Goal: Task Accomplishment & Management: Manage account settings

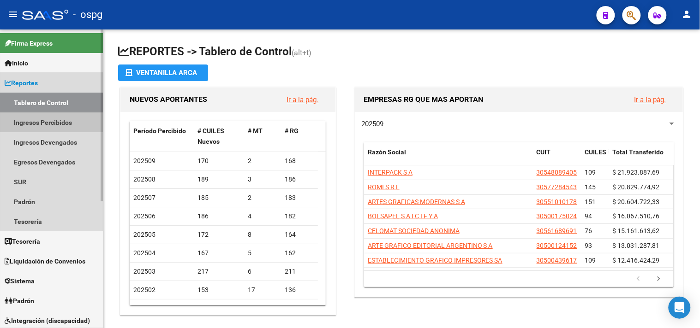
click at [42, 122] on link "Ingresos Percibidos" at bounding box center [51, 123] width 103 height 20
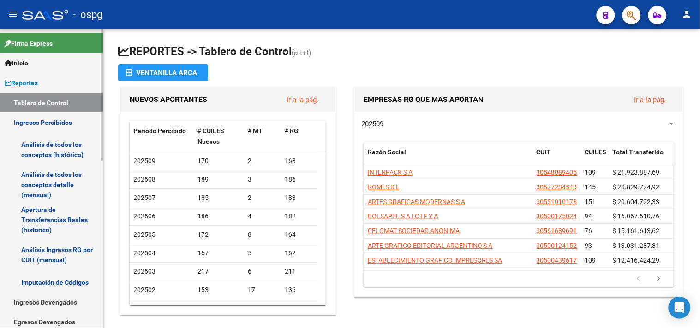
click at [42, 148] on link "Análisis de todos los conceptos (histórico)" at bounding box center [51, 149] width 103 height 35
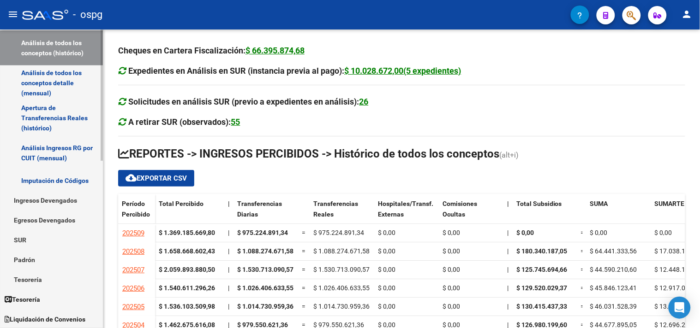
scroll to position [102, 0]
click at [51, 265] on link "Padrón" at bounding box center [51, 260] width 103 height 20
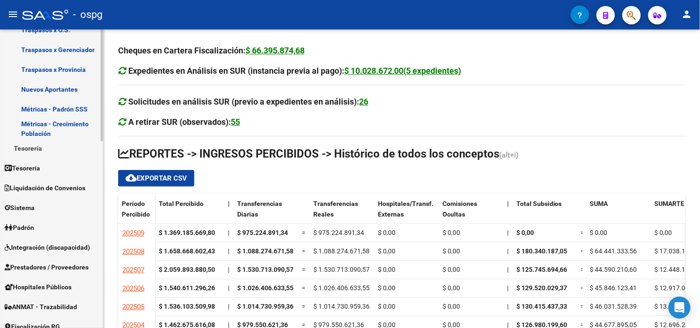
scroll to position [358, 0]
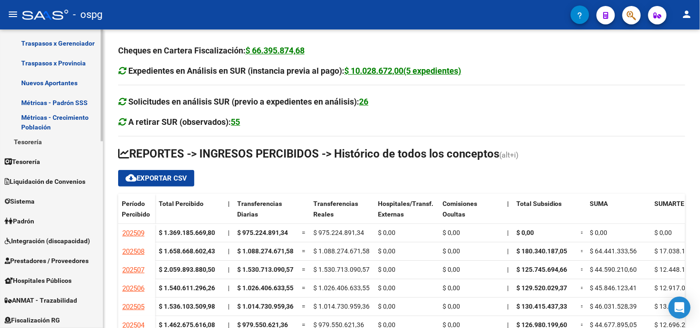
click at [44, 217] on link "Padrón" at bounding box center [51, 222] width 103 height 20
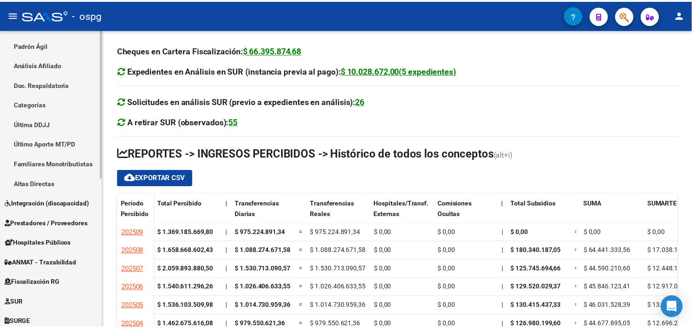
scroll to position [145, 0]
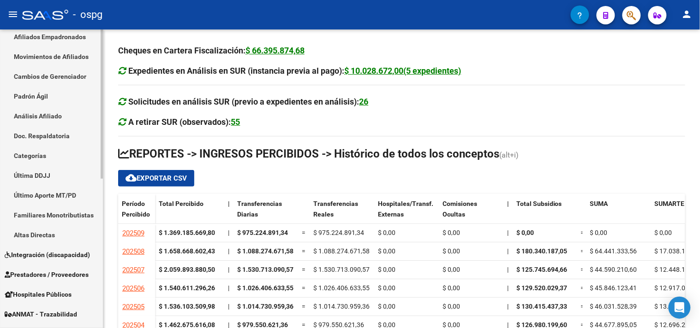
click at [49, 113] on link "Análisis Afiliado" at bounding box center [51, 116] width 103 height 20
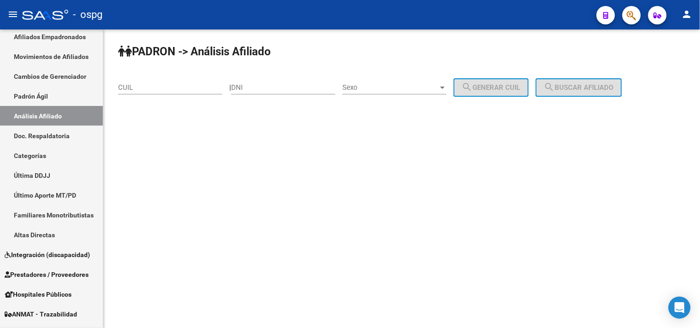
click at [180, 88] on input "CUIL" at bounding box center [170, 87] width 104 height 8
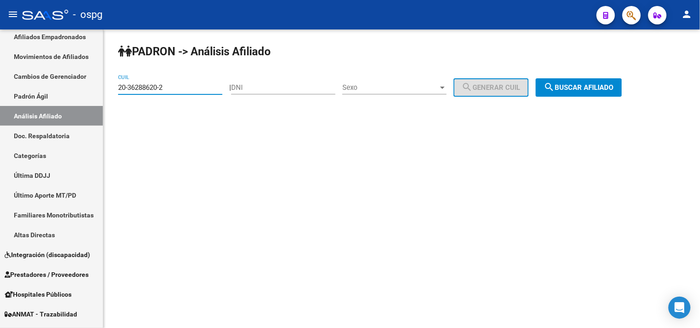
type input "20-36288620-2"
click at [607, 82] on button "search Buscar afiliado" at bounding box center [578, 87] width 86 height 18
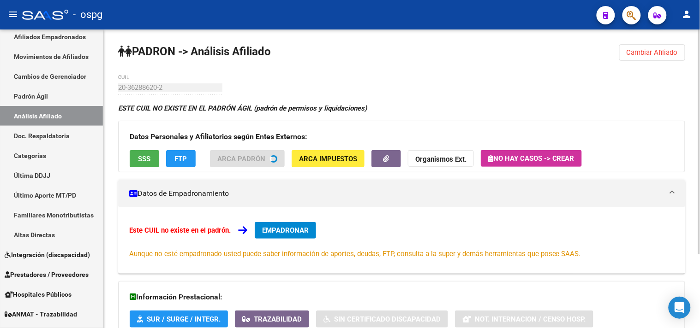
click at [148, 159] on span "SSS" at bounding box center [144, 159] width 12 height 8
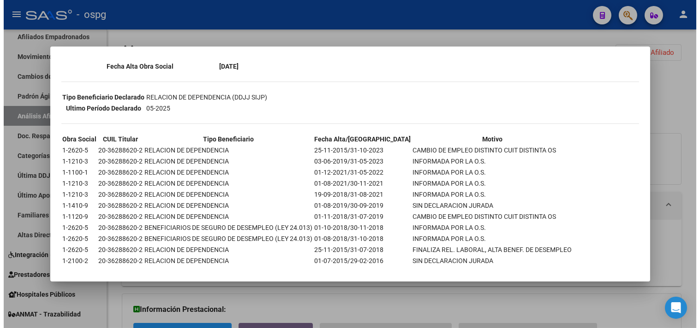
scroll to position [183, 0]
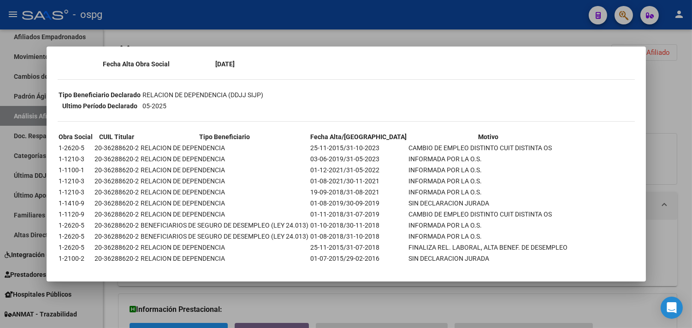
click at [297, 295] on div at bounding box center [346, 164] width 692 height 328
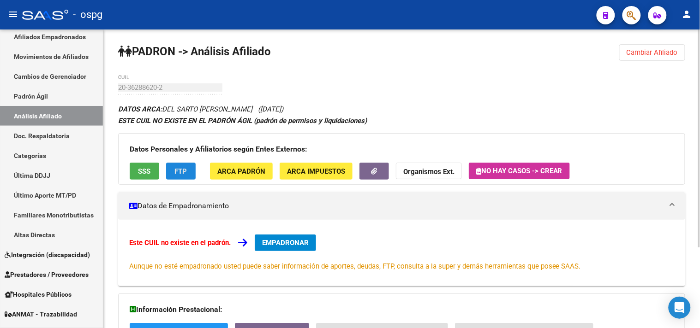
click at [191, 169] on button "FTP" at bounding box center [181, 171] width 30 height 17
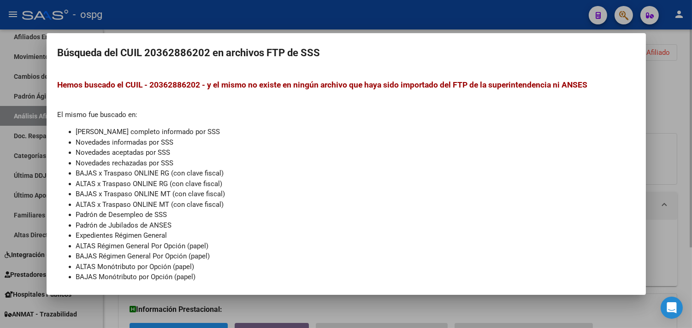
click at [262, 303] on div at bounding box center [346, 164] width 692 height 328
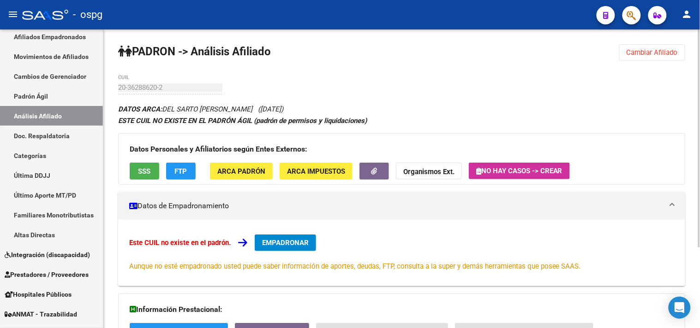
scroll to position [110, 0]
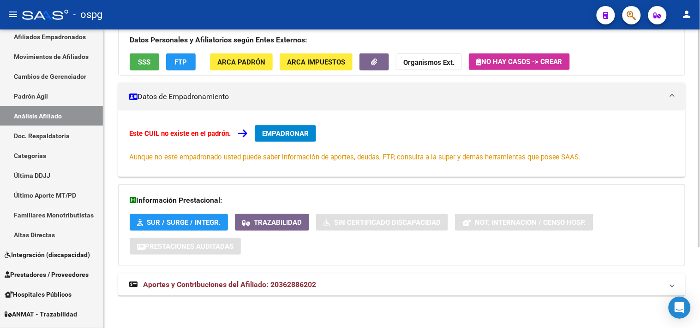
drag, startPoint x: 293, startPoint y: 284, endPoint x: 305, endPoint y: 287, distance: 11.9
click at [303, 287] on span "Aportes y Contribuciones del Afiliado: 20362886202" at bounding box center [229, 284] width 173 height 9
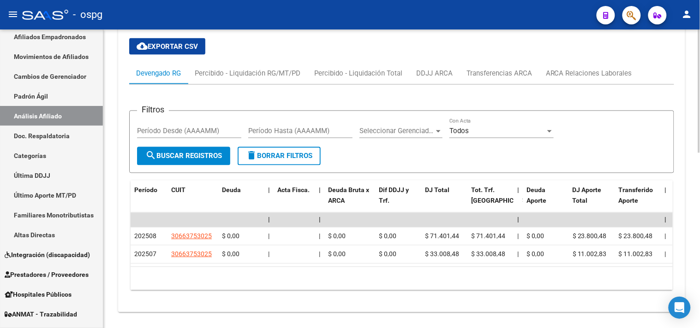
scroll to position [420, 0]
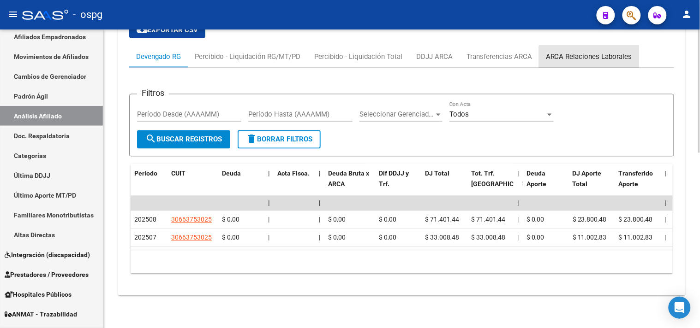
click at [588, 53] on div "ARCA Relaciones Laborales" at bounding box center [589, 57] width 86 height 10
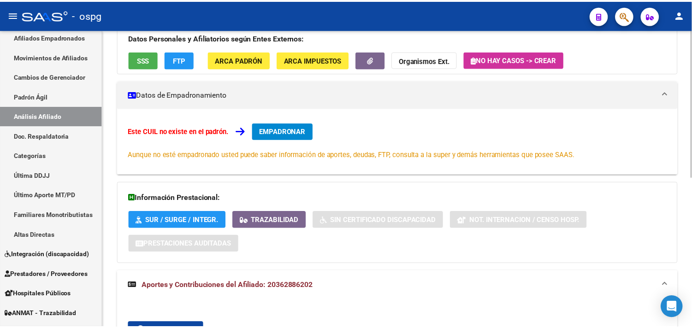
scroll to position [0, 0]
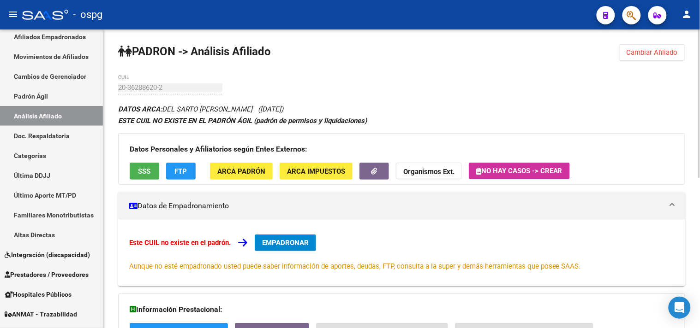
click at [285, 241] on span "EMPADRONAR" at bounding box center [285, 243] width 47 height 8
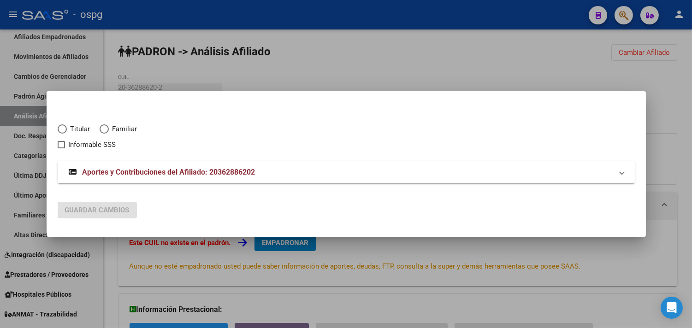
click at [64, 130] on span "Elija una opción" at bounding box center [62, 129] width 9 height 9
click at [64, 130] on input "Titular" at bounding box center [62, 129] width 9 height 9
radio input "true"
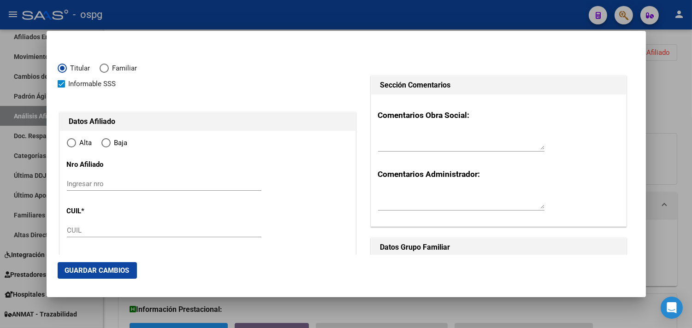
checkbox input "true"
type input "20-36288620-2"
type input "36288620"
type input "DEL SARTO"
type input "[PERSON_NAME]"
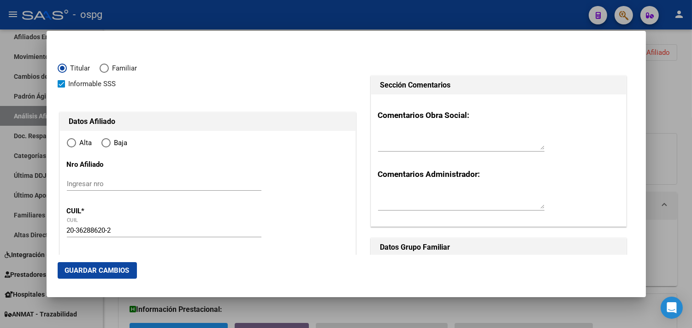
type input "[DATE]"
type input "CASEROS"
type input "1678"
type input "AZCUENAGA"
type input "3534"
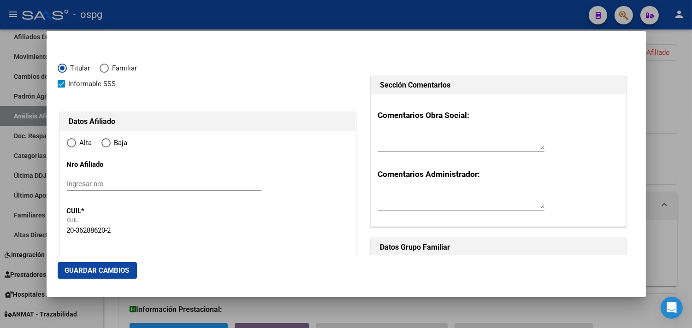
radio input "true"
type input "CASEROS"
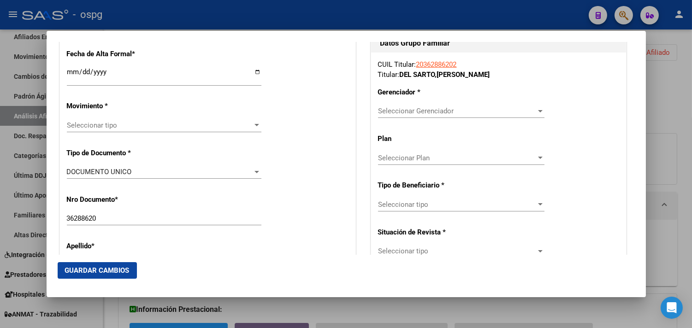
scroll to position [205, 0]
click at [127, 130] on div "Seleccionar tipo Seleccionar tipo" at bounding box center [164, 125] width 195 height 14
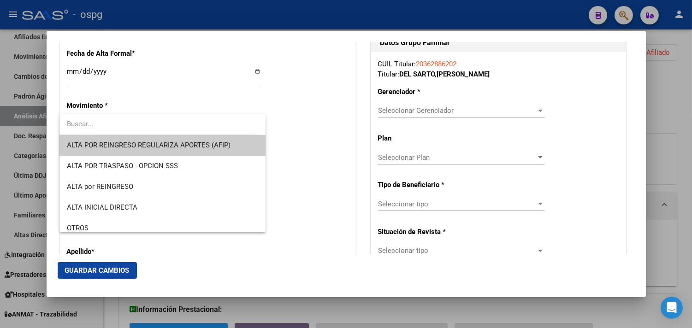
drag, startPoint x: 229, startPoint y: 67, endPoint x: 242, endPoint y: 66, distance: 12.5
click at [232, 68] on div at bounding box center [346, 164] width 692 height 328
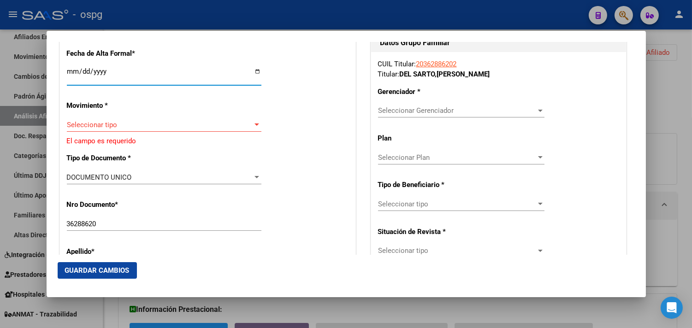
click at [255, 71] on input "Ingresar fecha" at bounding box center [164, 75] width 195 height 15
type input "[DATE]"
click at [138, 123] on span "Seleccionar tipo" at bounding box center [160, 125] width 186 height 8
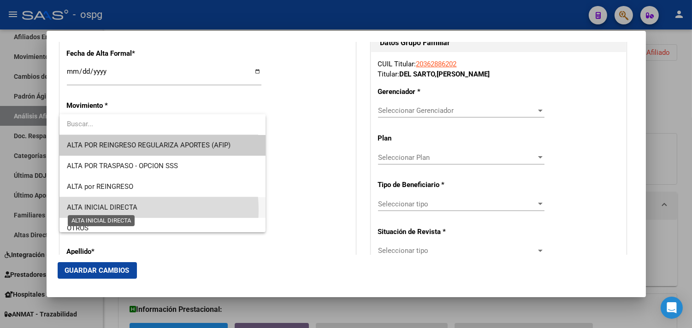
click at [128, 210] on span "ALTA INICIAL DIRECTA" at bounding box center [102, 207] width 71 height 8
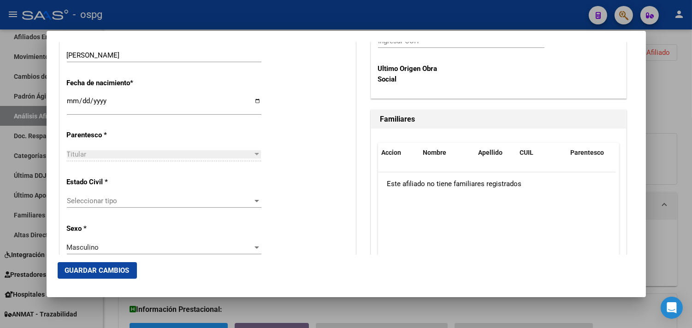
scroll to position [512, 0]
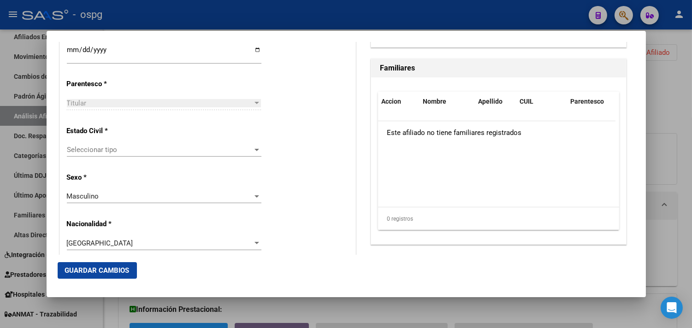
click at [126, 143] on div "Seleccionar tipo Seleccionar tipo" at bounding box center [164, 150] width 195 height 14
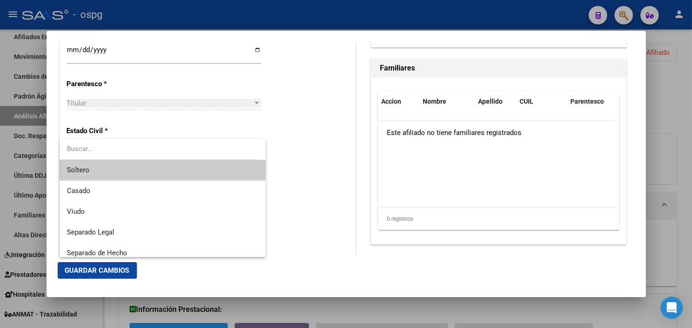
click at [101, 174] on span "Soltero" at bounding box center [162, 170] width 191 height 21
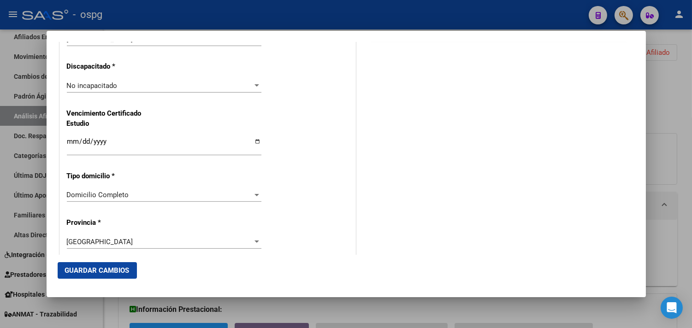
scroll to position [717, 0]
click at [121, 197] on span "Domicilio Completo" at bounding box center [98, 194] width 62 height 8
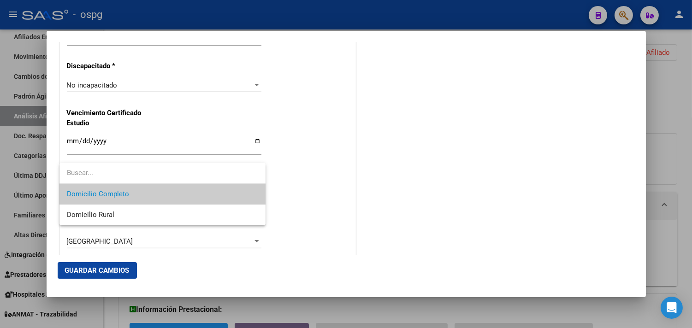
click at [363, 196] on div at bounding box center [346, 164] width 692 height 328
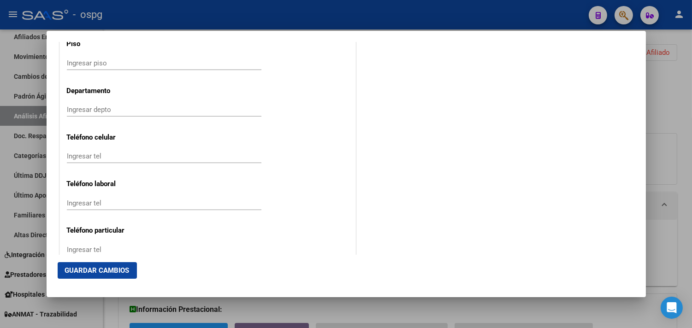
scroll to position [1178, 0]
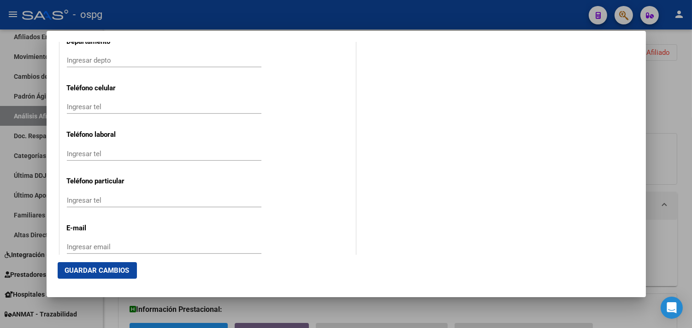
click at [101, 109] on input "Ingresar tel" at bounding box center [164, 107] width 195 height 8
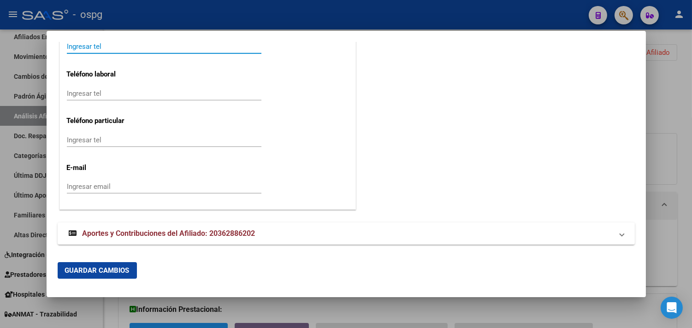
click at [107, 181] on div "Ingresar email" at bounding box center [164, 187] width 195 height 14
drag, startPoint x: 154, startPoint y: 191, endPoint x: 151, endPoint y: 186, distance: 6.0
click at [154, 191] on div "cristiandelsartomoto Ingresar email" at bounding box center [164, 187] width 195 height 14
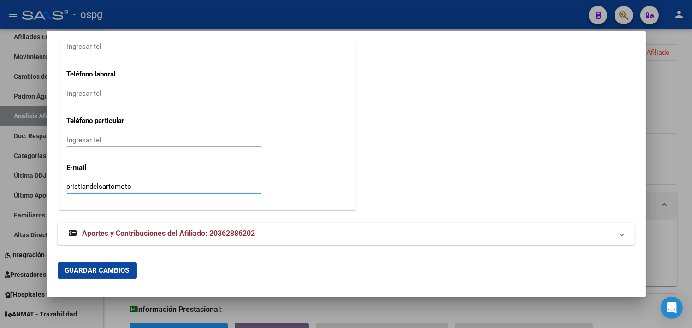
click at [151, 186] on input "cristiandelsartomoto" at bounding box center [164, 187] width 195 height 8
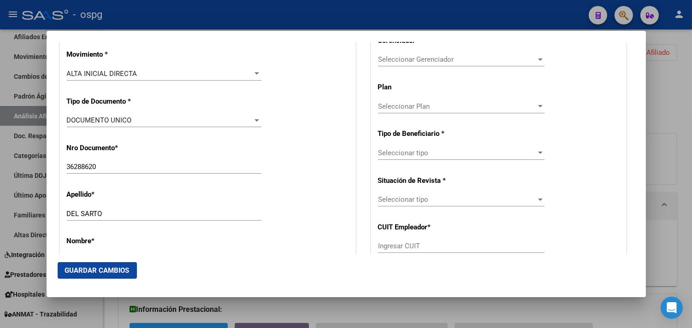
scroll to position [205, 0]
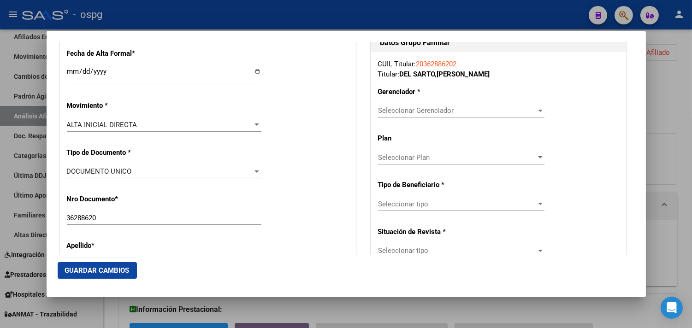
type input "[EMAIL_ADDRESS][DOMAIN_NAME]"
click at [416, 111] on span "Seleccionar Gerenciador" at bounding box center [457, 111] width 158 height 8
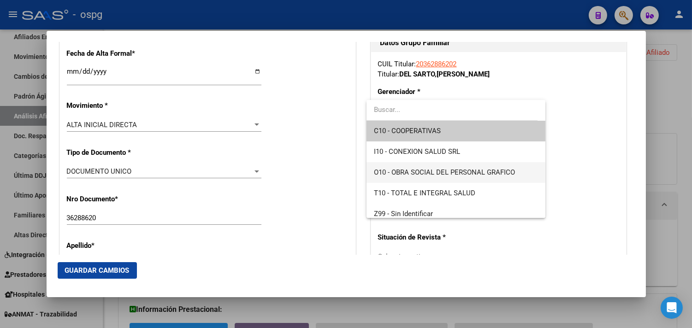
click at [412, 167] on span "O10 - OBRA SOCIAL DEL PERSONAL GRAFICO" at bounding box center [456, 172] width 164 height 21
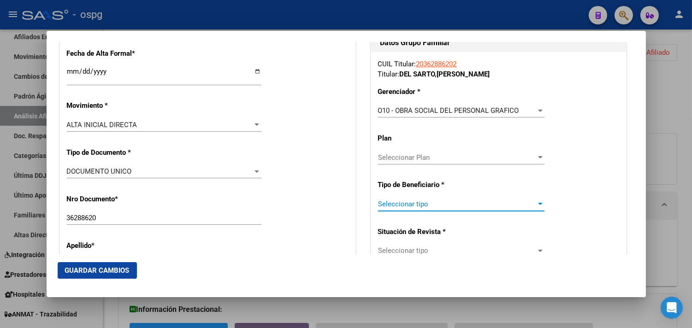
click at [413, 202] on span "Seleccionar tipo" at bounding box center [457, 204] width 158 height 8
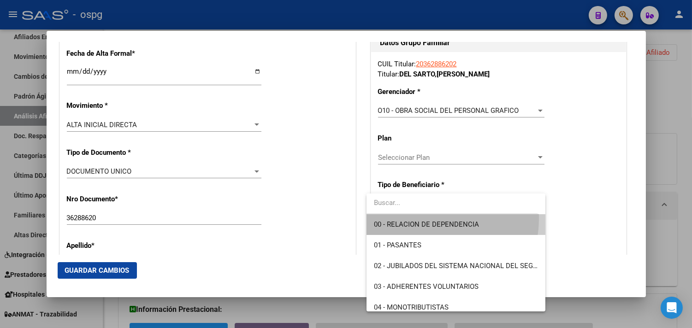
click at [428, 219] on span "00 - RELACION DE DEPENDENCIA" at bounding box center [456, 224] width 164 height 21
type input "30-66375302-5"
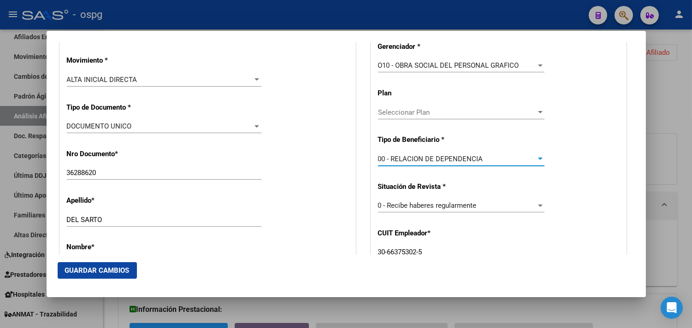
scroll to position [307, 0]
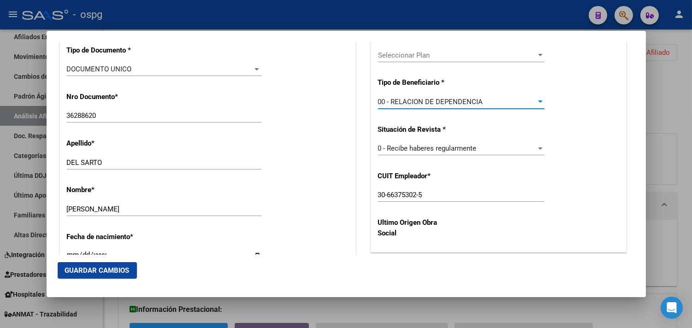
click at [101, 268] on span "Guardar Cambios" at bounding box center [97, 271] width 65 height 8
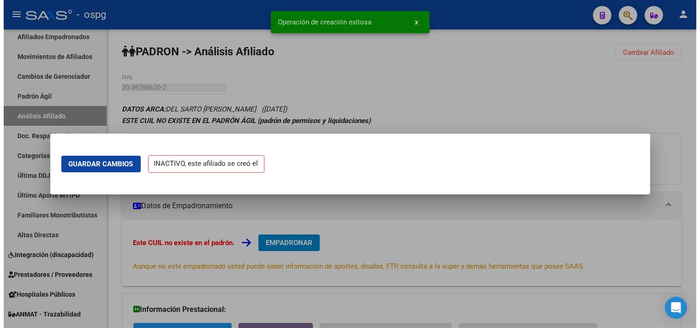
scroll to position [0, 0]
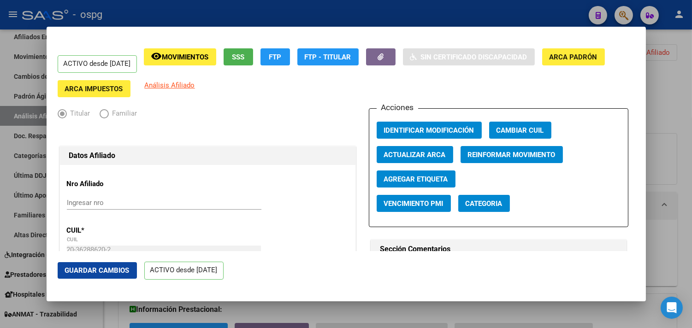
click at [676, 104] on div at bounding box center [346, 164] width 692 height 328
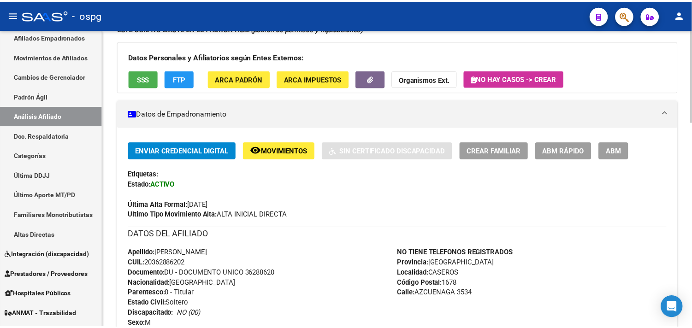
scroll to position [102, 0]
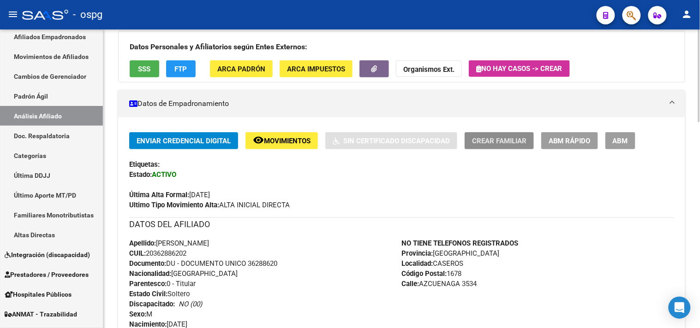
click at [490, 141] on span "Crear Familiar" at bounding box center [499, 141] width 54 height 8
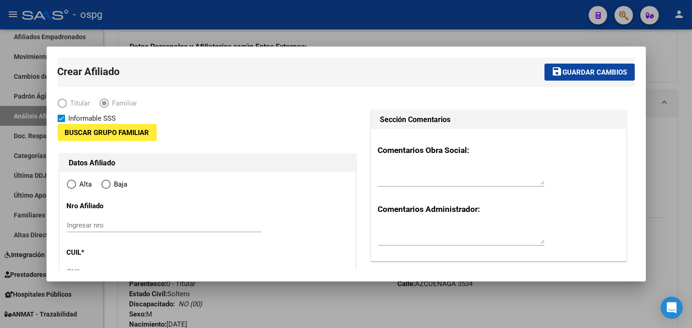
type input "30-66375302-5"
type input "CASEROS"
type input "1678"
type input "AZCUENAGA"
type input "3534"
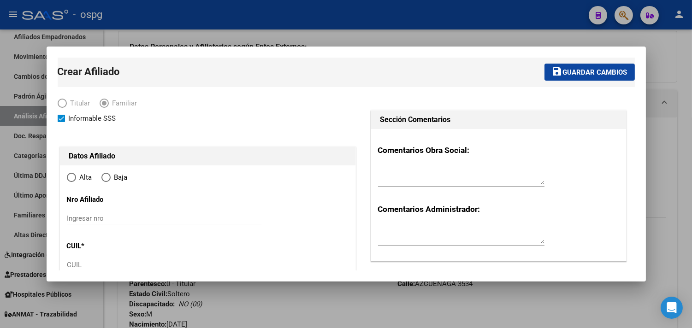
radio input "true"
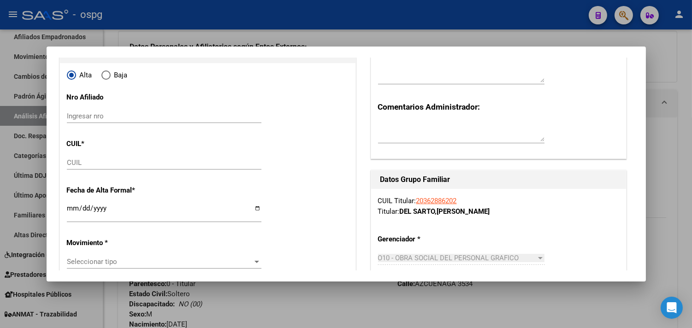
type input "30-66375302-5"
click at [104, 166] on input "CUIL" at bounding box center [164, 163] width 195 height 8
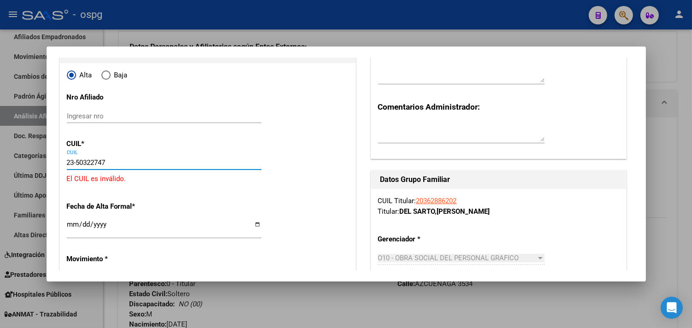
type input "23-50322747-9"
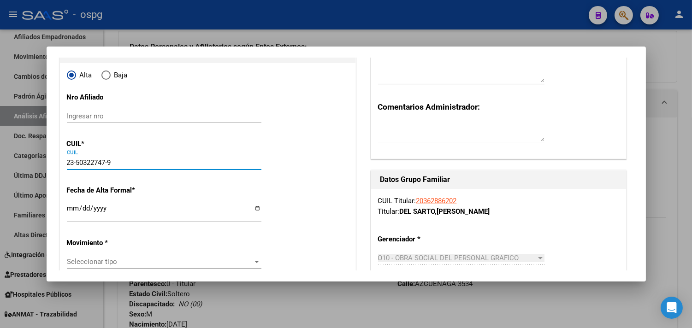
type input "50322747"
type input "DEL [PERSON_NAME]"
type input "[PERSON_NAME]"
type input "[DATE]"
type input "CASEROS"
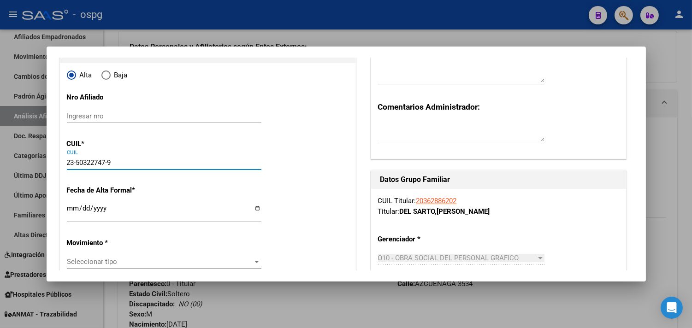
type input "23-50322747-9"
click at [255, 208] on input "Ingresar fecha" at bounding box center [164, 212] width 195 height 15
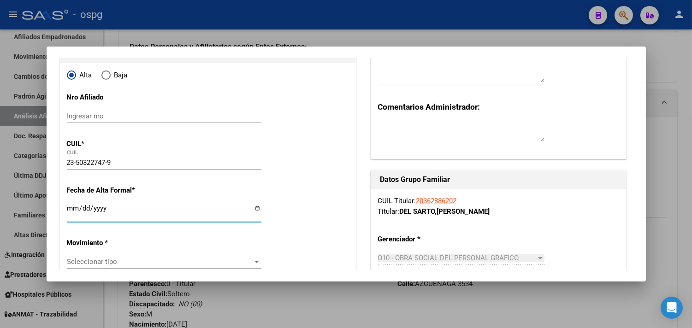
type input "[DATE]"
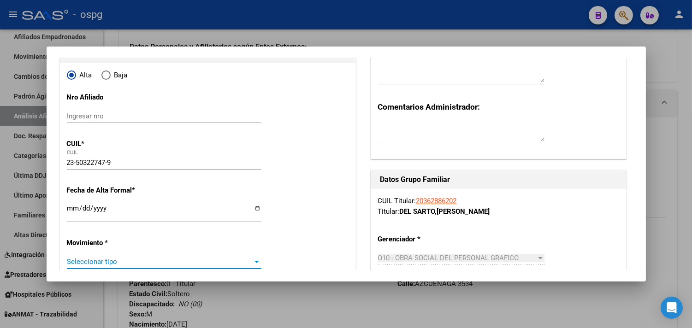
click at [133, 264] on span "Seleccionar tipo" at bounding box center [160, 262] width 186 height 8
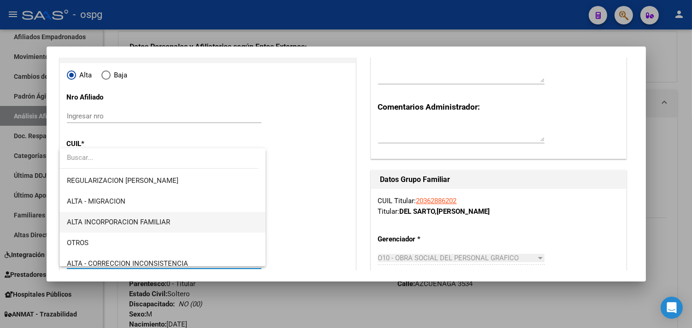
click at [134, 227] on span "ALTA INCORPORACION FAMILIAR" at bounding box center [162, 222] width 191 height 21
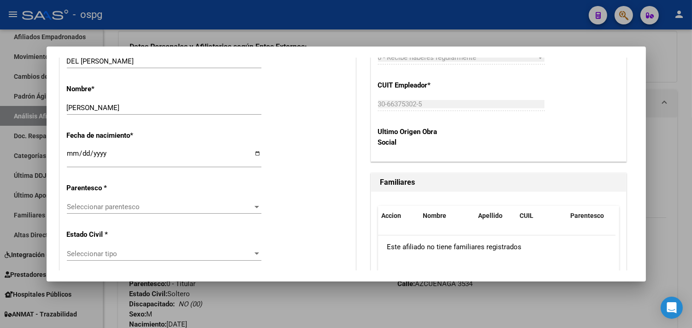
scroll to position [461, 0]
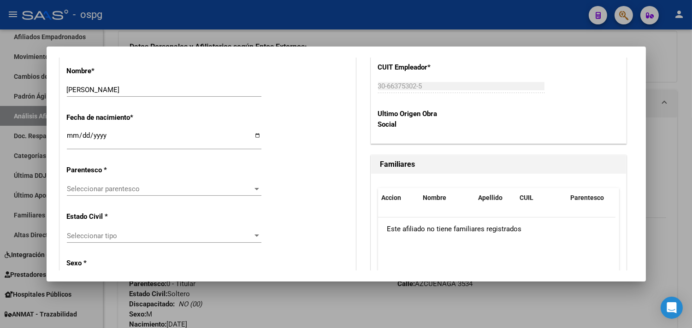
click at [139, 190] on span "Seleccionar parentesco" at bounding box center [160, 189] width 186 height 8
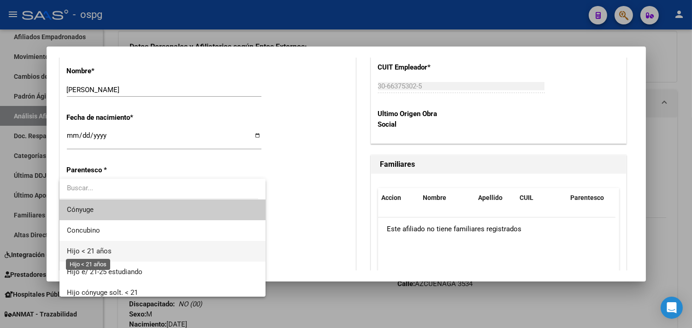
click at [100, 248] on span "Hijo < 21 años" at bounding box center [89, 251] width 45 height 8
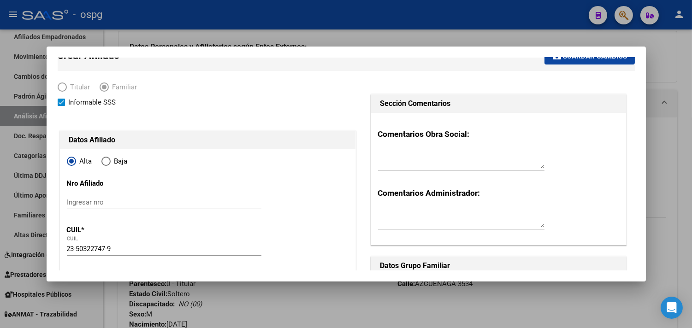
scroll to position [0, 0]
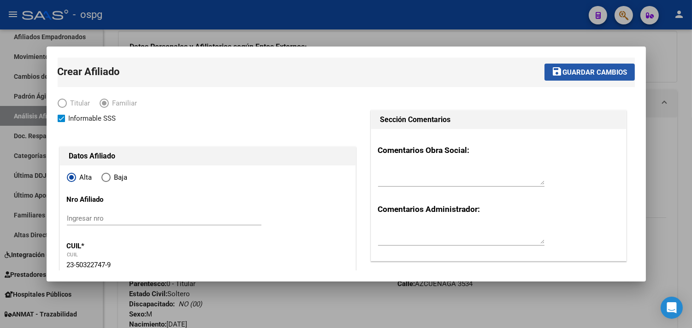
drag, startPoint x: 593, startPoint y: 77, endPoint x: 544, endPoint y: 74, distance: 48.9
click at [588, 76] on button "save Guardar cambios" at bounding box center [590, 72] width 90 height 17
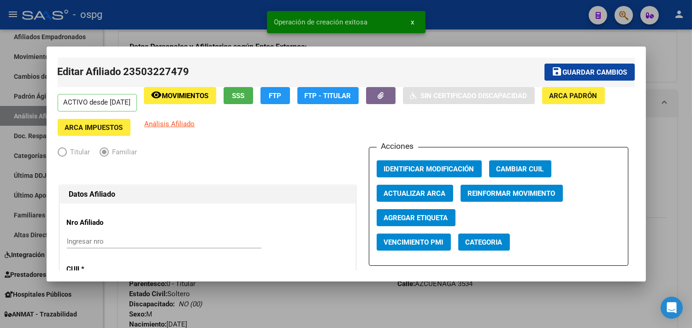
click at [408, 292] on div at bounding box center [346, 164] width 692 height 328
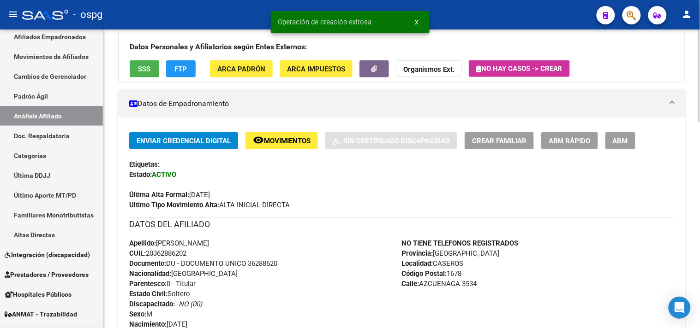
click at [522, 142] on span "Crear Familiar" at bounding box center [499, 141] width 54 height 8
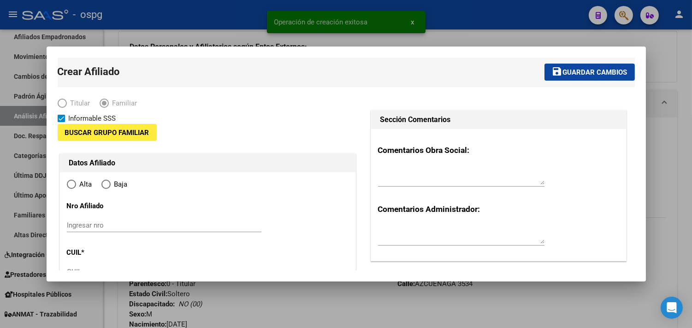
type input "30-66375302-5"
type input "CASEROS"
type input "1678"
type input "AZCUENAGA"
type input "3534"
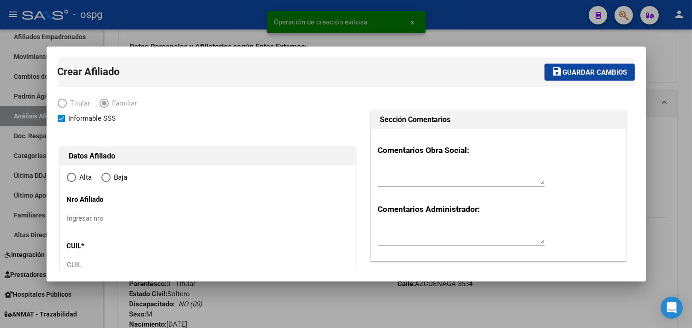
radio input "true"
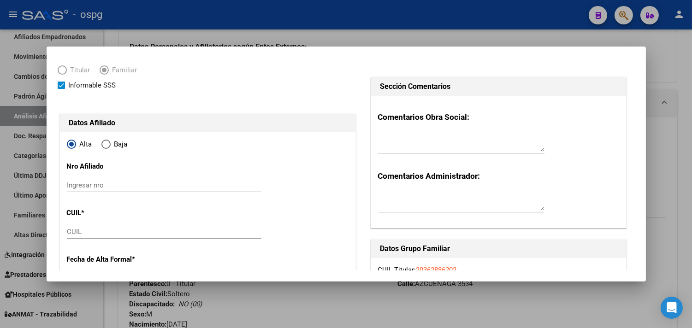
type input "30-66375302-5"
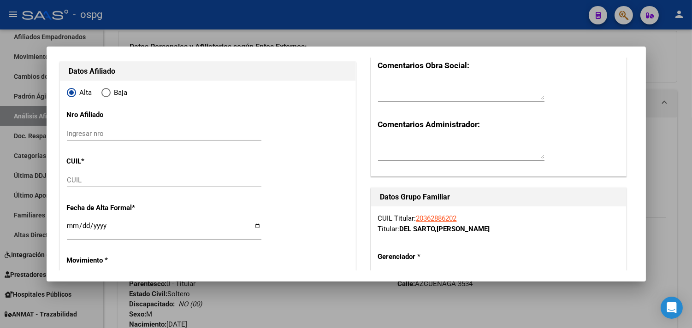
scroll to position [102, 0]
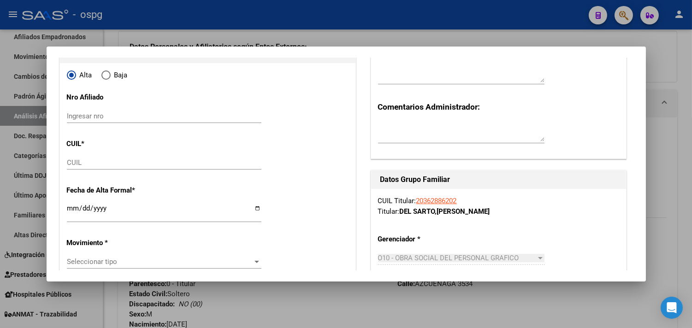
click at [88, 167] on input "CUIL" at bounding box center [164, 163] width 195 height 8
type input "20-52140197-5"
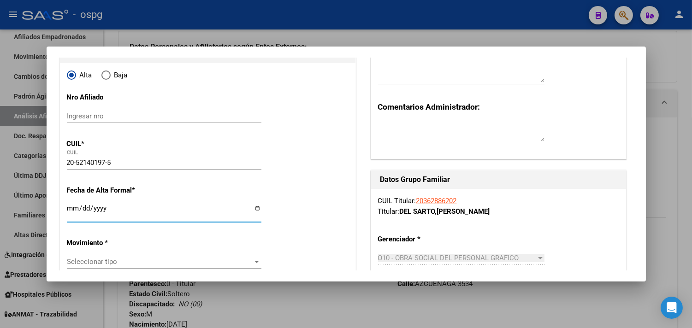
click at [180, 208] on input "Ingresar fecha" at bounding box center [164, 212] width 195 height 15
type input "52140197"
type input "DEL [PERSON_NAME] [PERSON_NAME]"
type input "[DATE]"
type input "CABA"
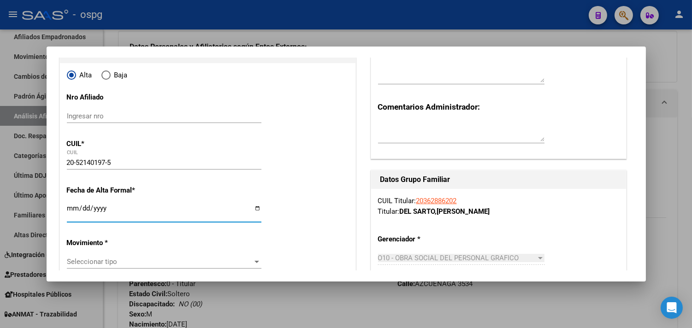
type input "1406"
type input "[PERSON_NAME]"
type input "3575"
type input "03"
drag, startPoint x: 252, startPoint y: 208, endPoint x: 201, endPoint y: 191, distance: 53.7
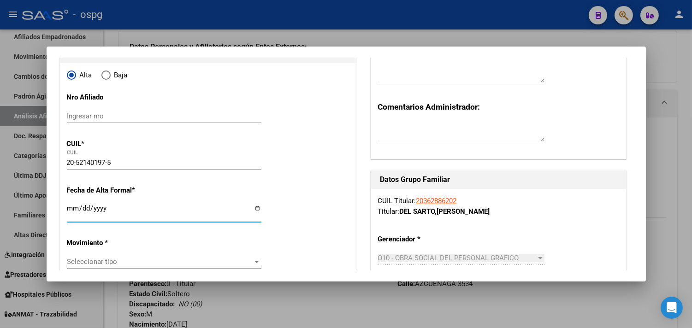
click at [254, 207] on input "Ingresar fecha" at bounding box center [164, 212] width 195 height 15
click at [256, 210] on input "[DATE]" at bounding box center [164, 212] width 195 height 15
type input "[DATE]"
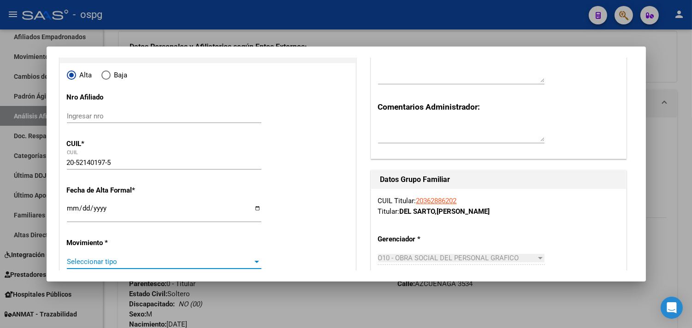
click at [237, 263] on span "Seleccionar tipo" at bounding box center [160, 262] width 186 height 8
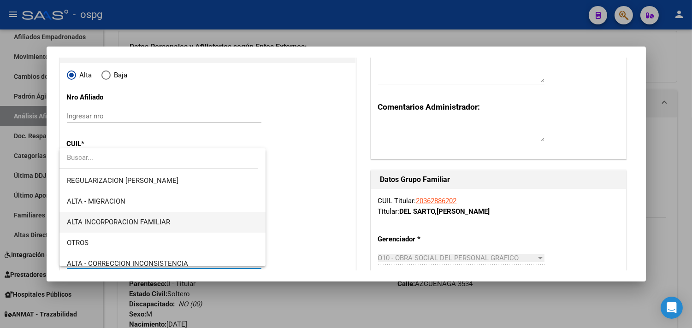
click at [142, 219] on span "ALTA INCORPORACION FAMILIAR" at bounding box center [162, 222] width 191 height 21
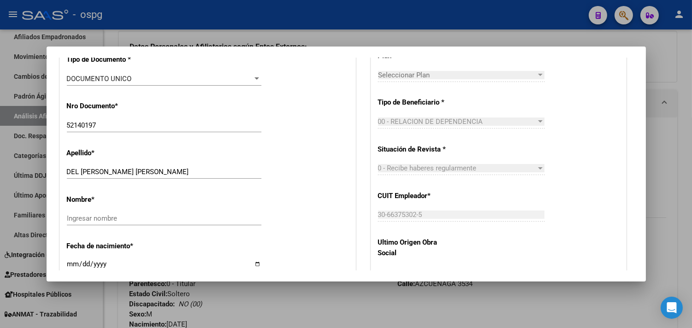
scroll to position [358, 0]
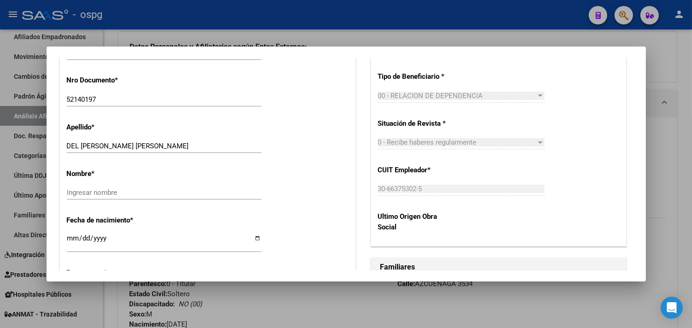
drag, startPoint x: 135, startPoint y: 145, endPoint x: 308, endPoint y: 155, distance: 172.8
click at [308, 155] on div "Apellido * DEL [PERSON_NAME] [PERSON_NAME] Ingresar apellido" at bounding box center [208, 138] width 282 height 47
drag, startPoint x: 206, startPoint y: 155, endPoint x: 141, endPoint y: 137, distance: 67.2
click at [138, 137] on div "Apellido * DEL [PERSON_NAME] [PERSON_NAME] Ingresar apellido" at bounding box center [208, 138] width 282 height 47
drag, startPoint x: 137, startPoint y: 151, endPoint x: 146, endPoint y: 151, distance: 8.8
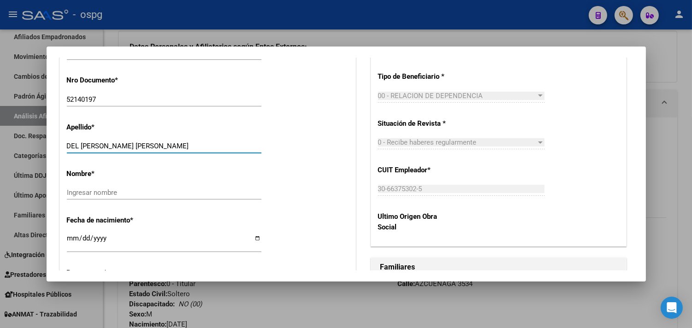
click at [146, 151] on div "DEL [PERSON_NAME] [PERSON_NAME] Ingresar apellido" at bounding box center [164, 146] width 195 height 14
drag, startPoint x: 135, startPoint y: 146, endPoint x: 229, endPoint y: 146, distance: 94.6
click at [229, 146] on input "DEL [PERSON_NAME] [PERSON_NAME]" at bounding box center [164, 146] width 195 height 8
type input "DEL [PERSON_NAME]"
click at [122, 194] on input "Ingresar nombre" at bounding box center [164, 193] width 195 height 8
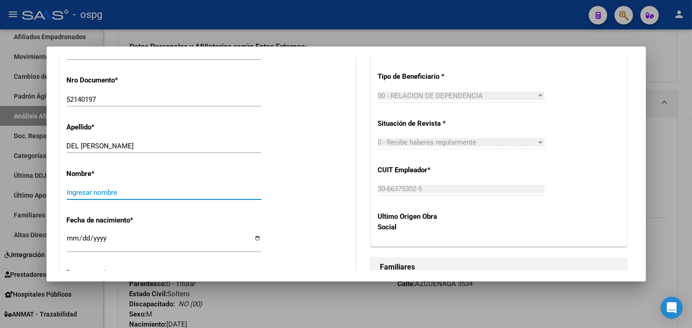
paste input "[PERSON_NAME]"
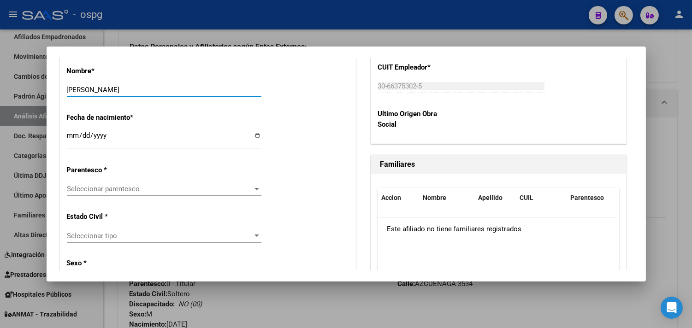
scroll to position [512, 0]
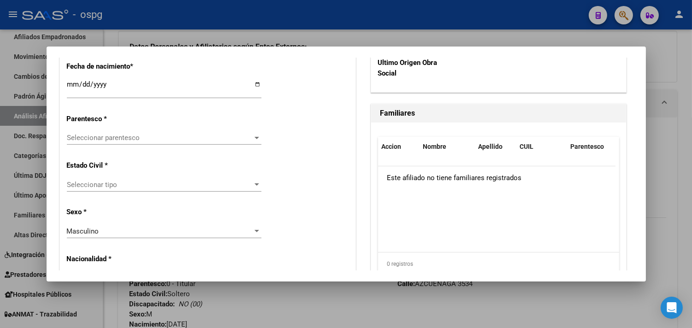
type input "[PERSON_NAME]"
click at [188, 135] on span "Seleccionar parentesco" at bounding box center [160, 138] width 186 height 8
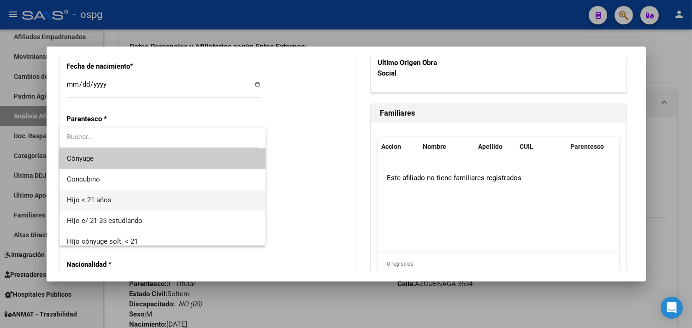
click at [112, 195] on span "Hijo < 21 años" at bounding box center [162, 200] width 191 height 21
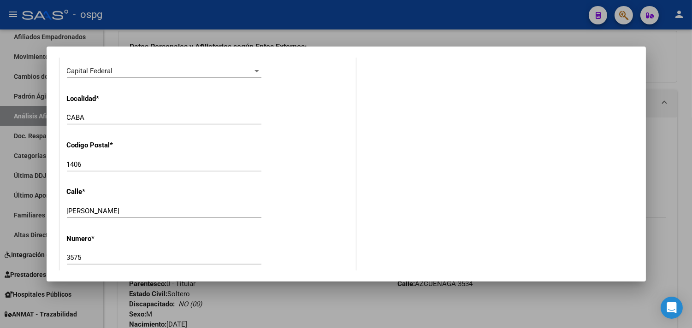
scroll to position [820, 0]
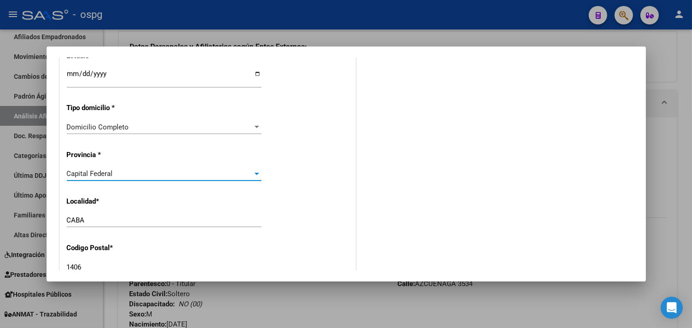
click at [131, 176] on div "Capital Federal" at bounding box center [160, 174] width 186 height 8
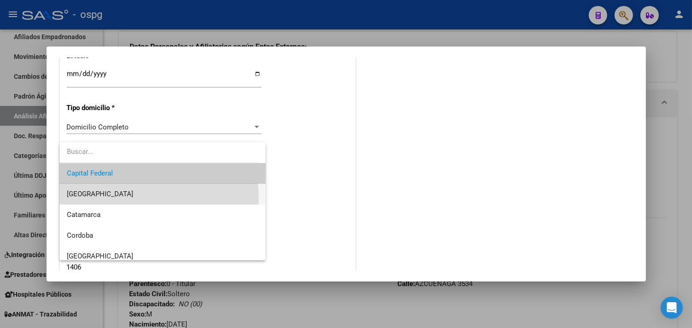
click at [120, 197] on span "[GEOGRAPHIC_DATA]" at bounding box center [162, 194] width 191 height 21
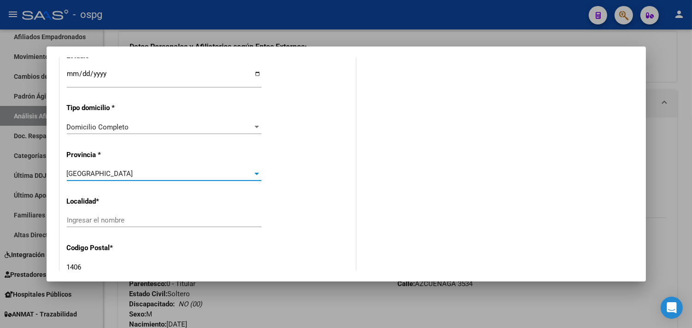
click at [125, 219] on input "Ingresar el nombre" at bounding box center [164, 220] width 195 height 8
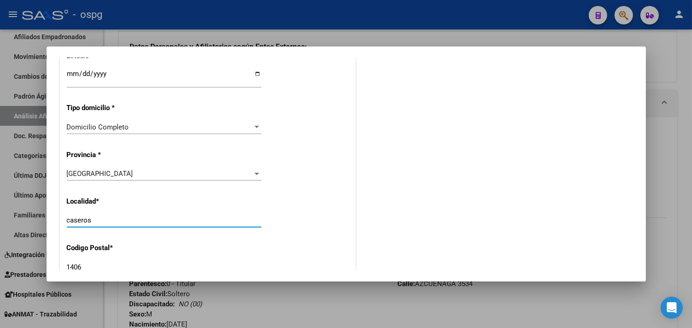
type input "caseros"
type input "1678"
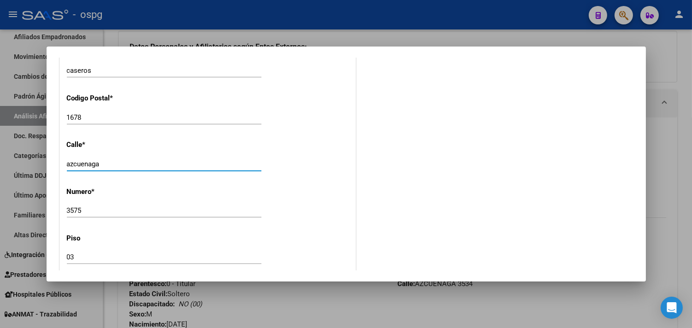
type input "azcuenaga"
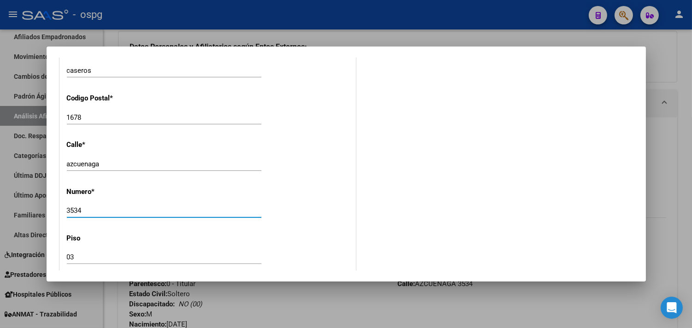
type input "3534"
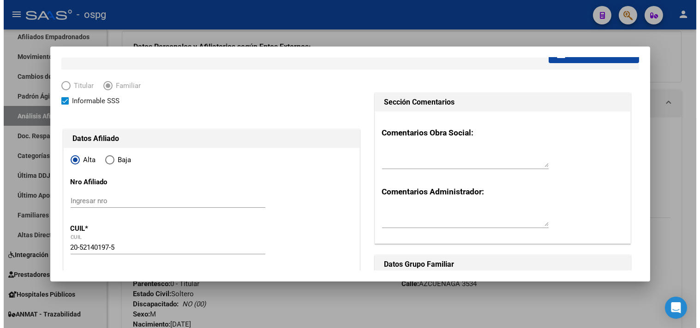
scroll to position [0, 0]
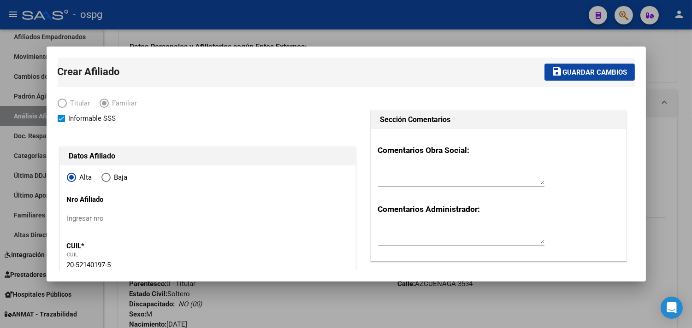
click at [552, 72] on mat-icon "save" at bounding box center [557, 71] width 11 height 11
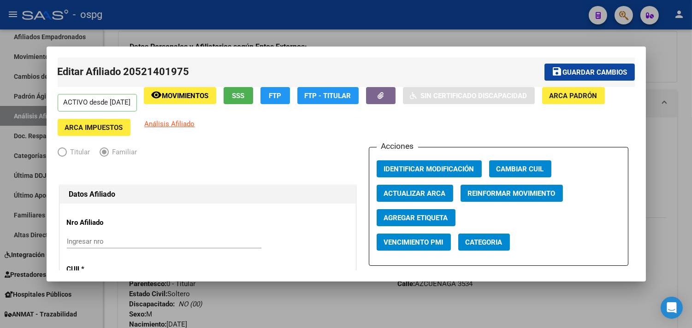
click at [309, 321] on div at bounding box center [346, 164] width 692 height 328
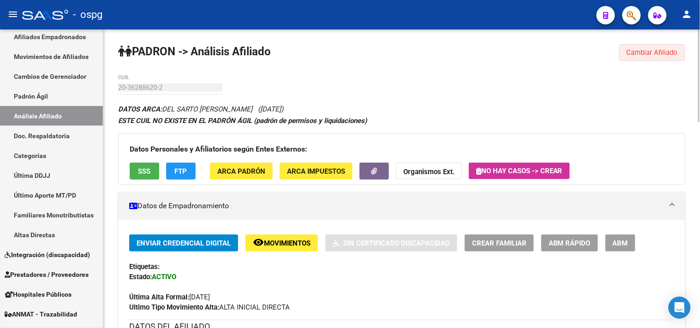
click at [660, 54] on span "Cambiar Afiliado" at bounding box center [651, 52] width 51 height 8
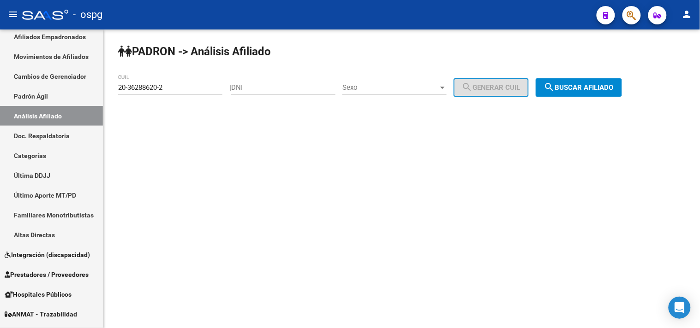
click at [609, 90] on span "search Buscar afiliado" at bounding box center [579, 87] width 70 height 8
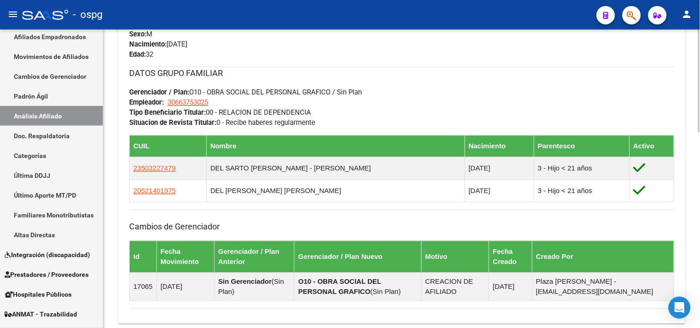
scroll to position [430, 0]
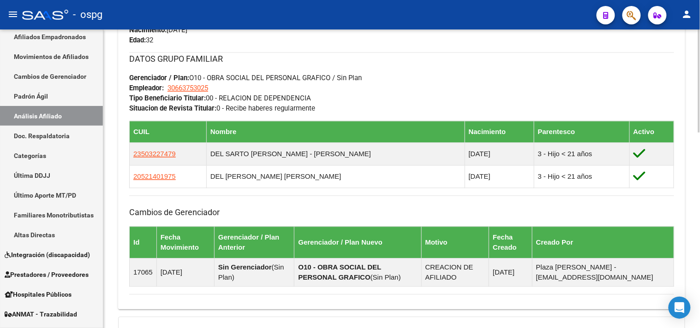
drag, startPoint x: 160, startPoint y: 178, endPoint x: 180, endPoint y: 233, distance: 58.8
click at [182, 239] on div "DATOS GRUPO FAMILIAR Gerenciador / Plan: O10 - OBRA SOCIAL DEL PERSONAL GRAFICO…" at bounding box center [401, 170] width 545 height 235
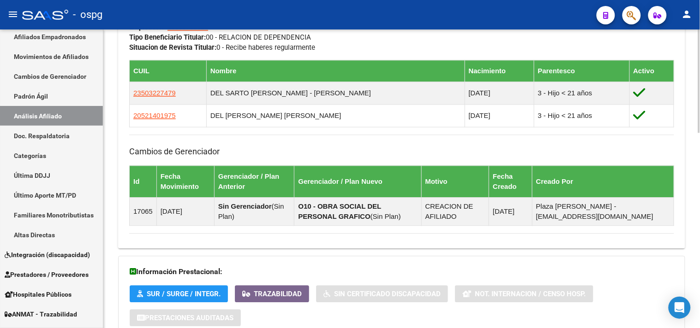
scroll to position [564, 0]
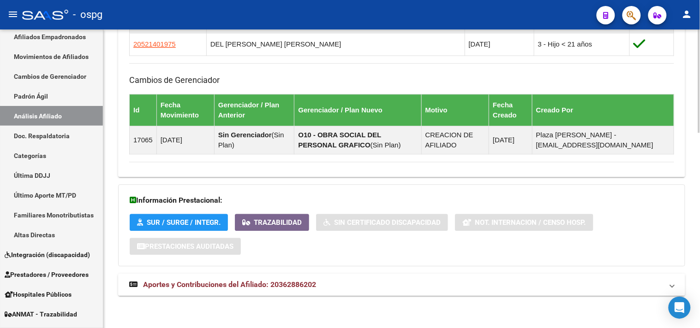
click at [287, 280] on mat-expansion-panel-header "Aportes y Contribuciones del Afiliado: 20362886202" at bounding box center [401, 285] width 567 height 22
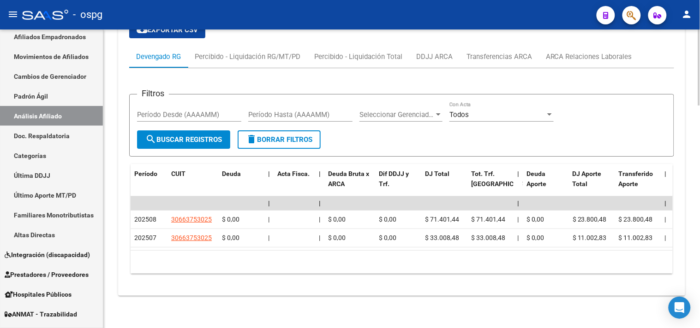
click at [430, 30] on div "menu - ospg person Firma Express Inicio Calendario SSS Instructivos Contacto OS…" at bounding box center [350, 164] width 700 height 328
click at [422, 52] on div "DDJJ ARCA" at bounding box center [434, 57] width 36 height 10
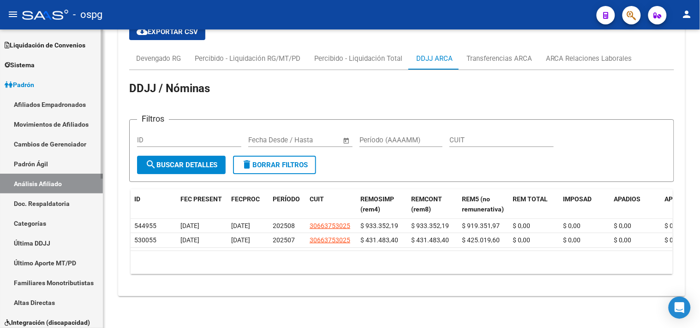
scroll to position [0, 0]
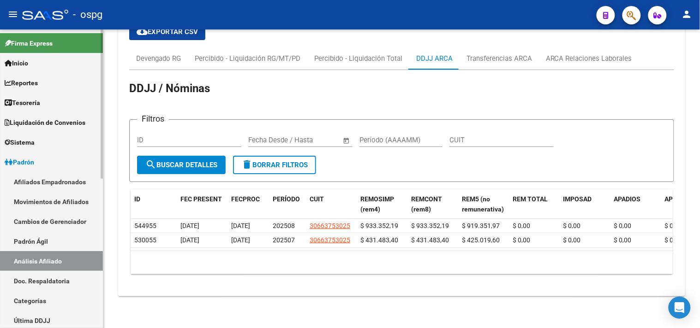
click at [70, 182] on link "Afiliados Empadronados" at bounding box center [51, 182] width 103 height 20
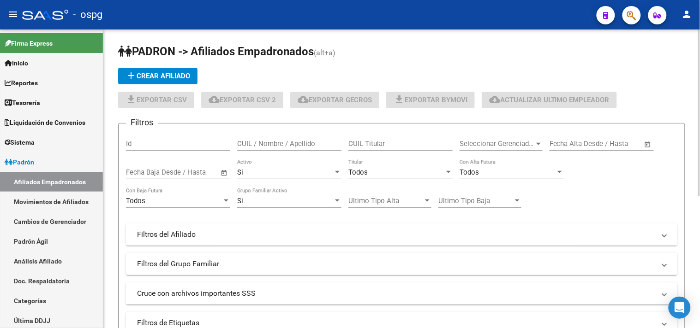
scroll to position [51, 0]
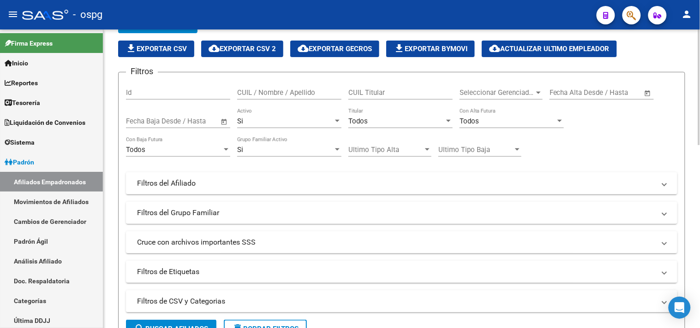
click at [357, 214] on mat-panel-title "Filtros del Grupo Familiar" at bounding box center [396, 213] width 518 height 10
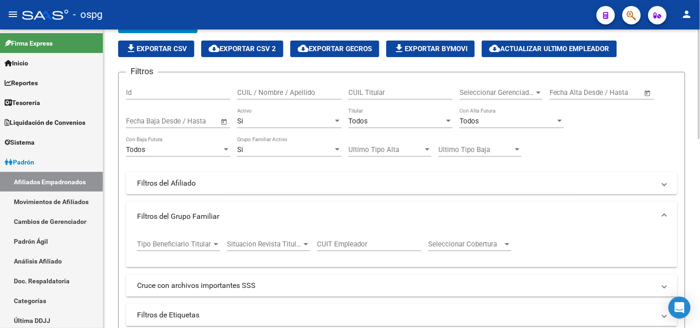
click at [280, 190] on mat-expansion-panel-header "Filtros del Afiliado" at bounding box center [401, 183] width 551 height 22
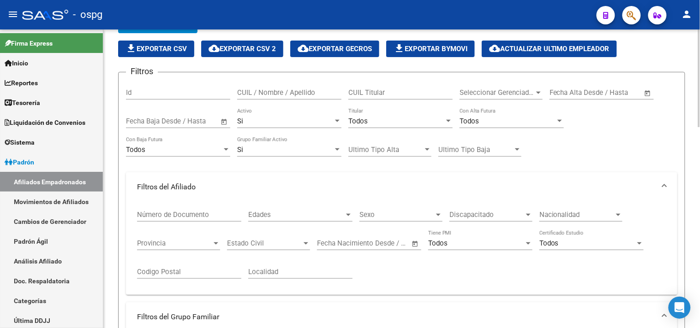
click at [469, 216] on span "Discapacitado" at bounding box center [486, 215] width 75 height 8
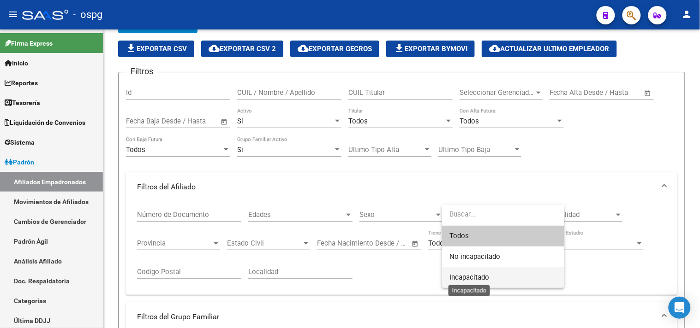
click at [455, 278] on span "Incapacitado" at bounding box center [469, 278] width 40 height 8
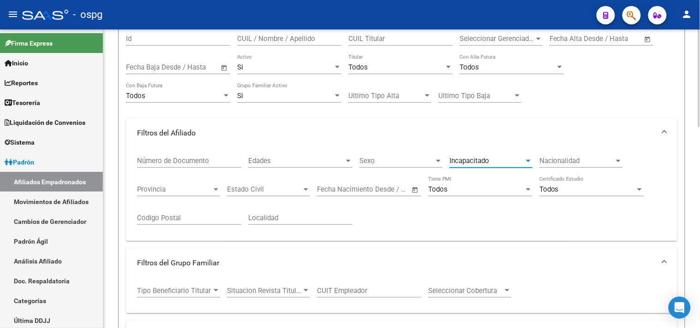
scroll to position [154, 0]
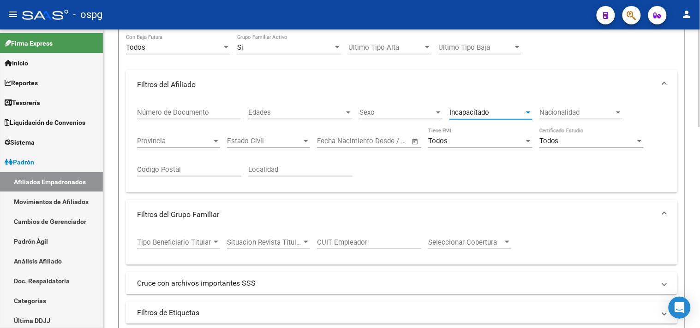
click at [208, 244] on span "Tipo Beneficiario Titular" at bounding box center [174, 242] width 75 height 8
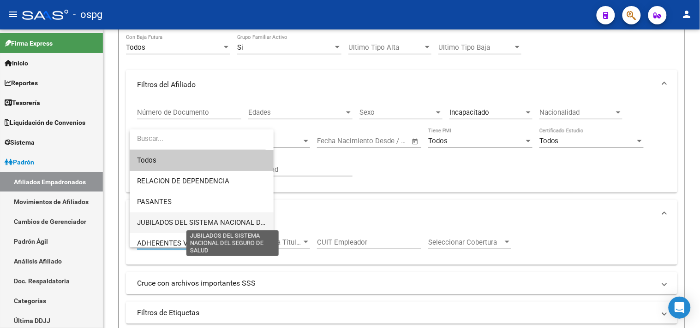
scroll to position [51, 0]
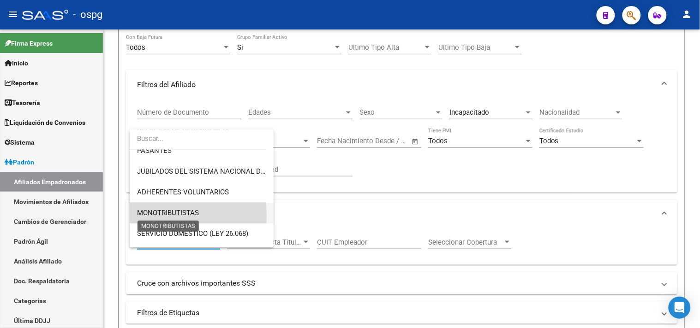
click at [178, 216] on span "MONOTRIBUTISTAS" at bounding box center [168, 213] width 62 height 8
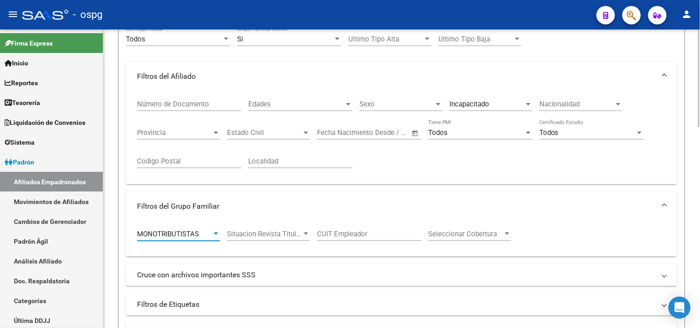
scroll to position [256, 0]
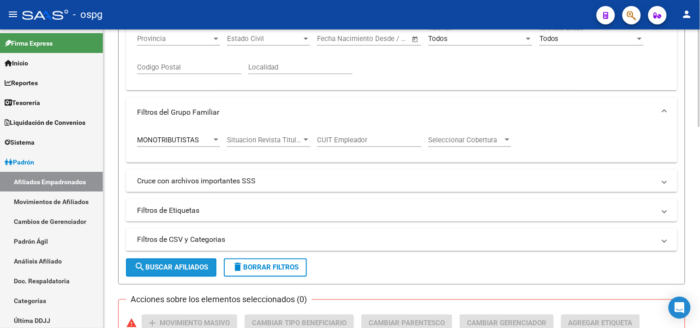
drag, startPoint x: 168, startPoint y: 270, endPoint x: 311, endPoint y: 222, distance: 150.8
click at [168, 270] on span "search Buscar Afiliados" at bounding box center [171, 268] width 74 height 8
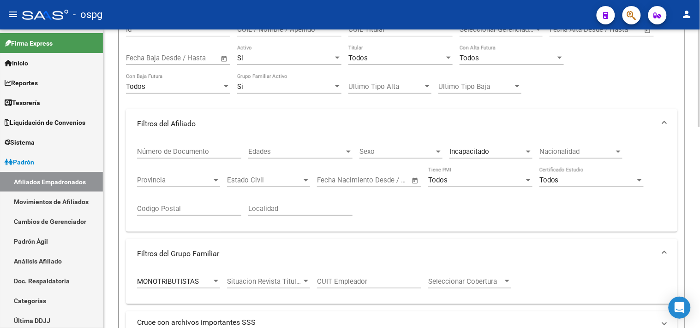
scroll to position [51, 0]
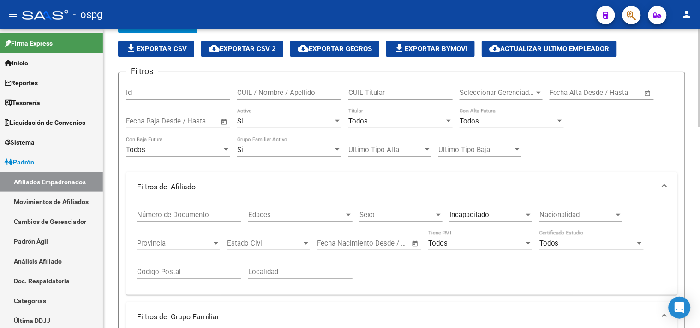
click at [513, 93] on span "Seleccionar Gerenciador" at bounding box center [496, 93] width 75 height 8
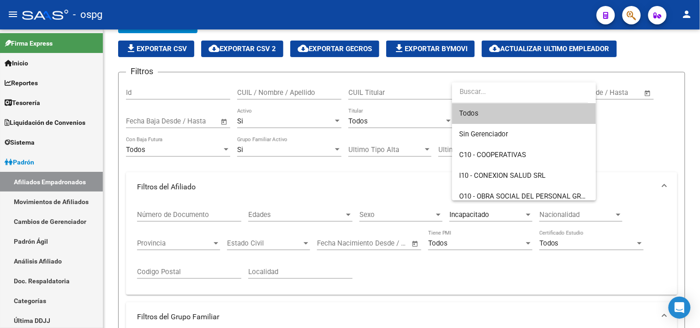
click at [435, 77] on div at bounding box center [350, 164] width 700 height 328
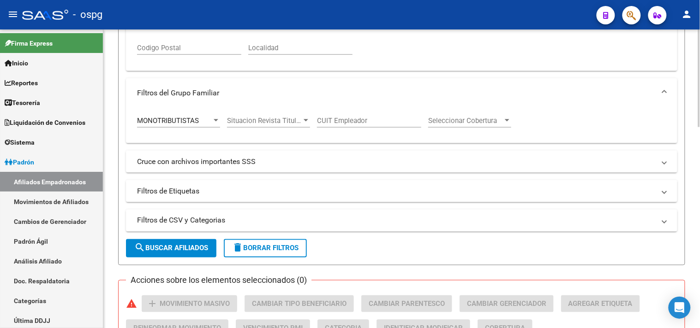
scroll to position [206, 0]
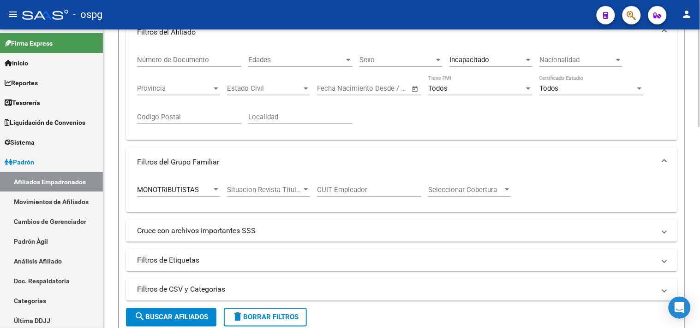
click at [195, 188] on span "MONOTRIBUTISTAS" at bounding box center [168, 190] width 62 height 8
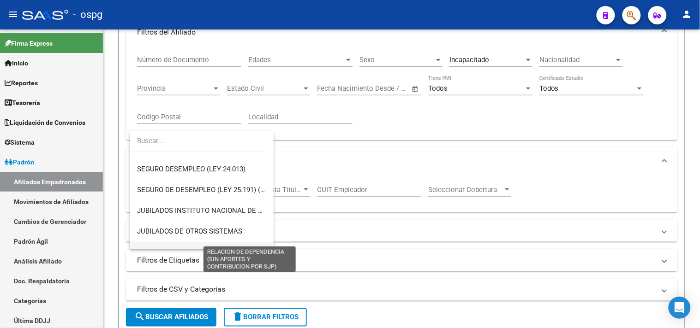
scroll to position [90, 0]
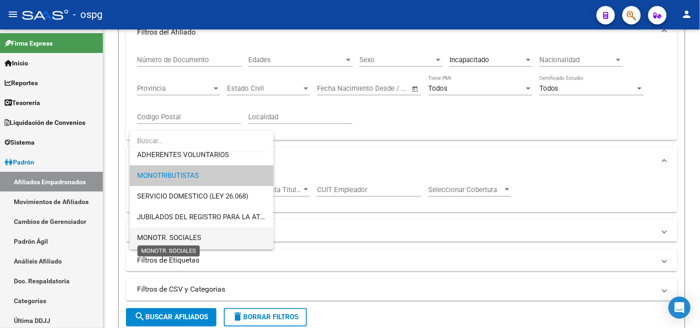
click at [176, 236] on span "MONOTR. SOCIALES" at bounding box center [169, 238] width 64 height 8
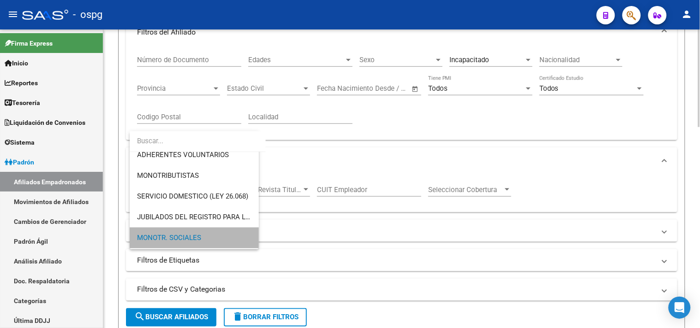
scroll to position [89, 0]
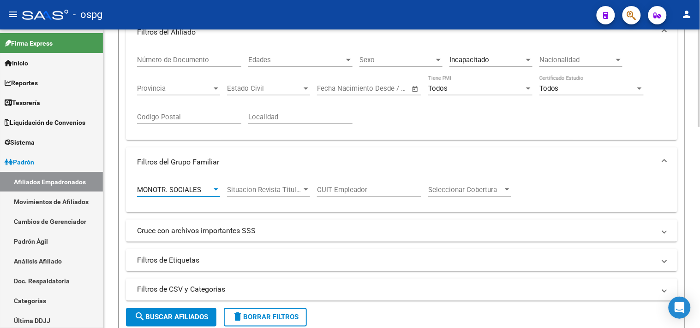
drag, startPoint x: 161, startPoint y: 312, endPoint x: 204, endPoint y: 306, distance: 44.2
click at [161, 313] on button "search Buscar Afiliados" at bounding box center [171, 318] width 90 height 18
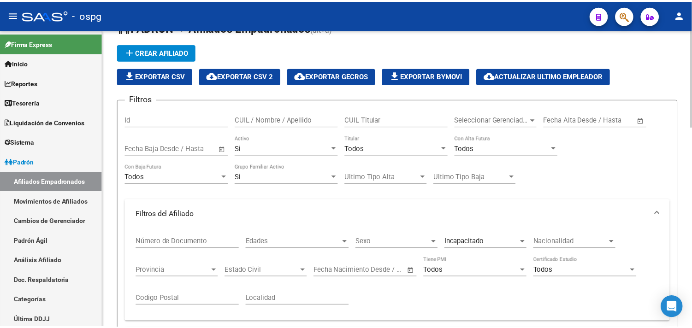
scroll to position [0, 0]
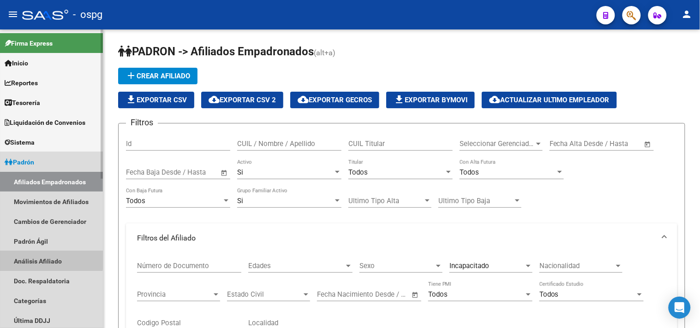
click at [40, 260] on link "Análisis Afiliado" at bounding box center [51, 261] width 103 height 20
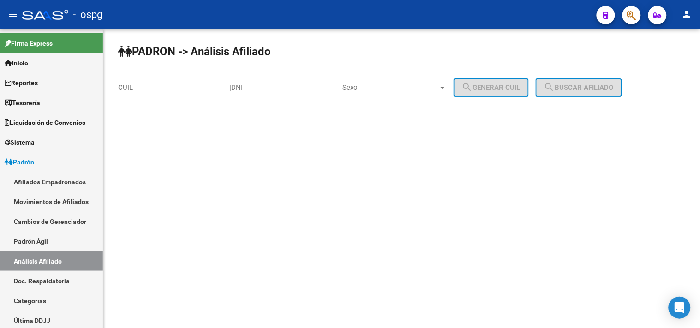
click at [194, 91] on input "CUIL" at bounding box center [170, 87] width 104 height 8
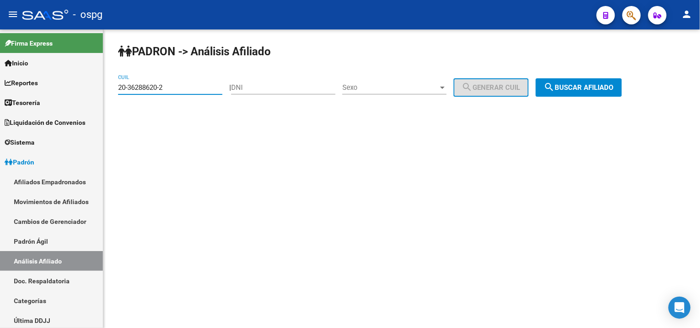
type input "20-36288620-2"
click at [573, 80] on button "search Buscar afiliado" at bounding box center [578, 87] width 86 height 18
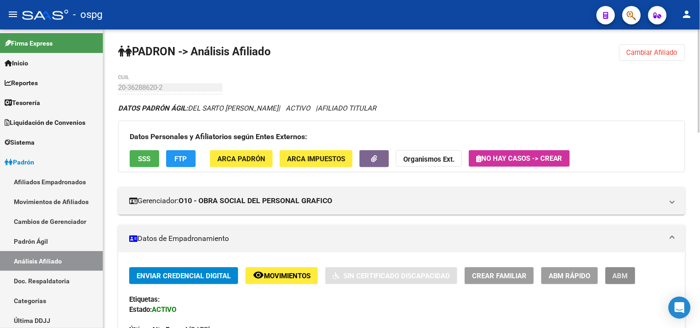
click at [621, 282] on button "ABM" at bounding box center [620, 276] width 30 height 17
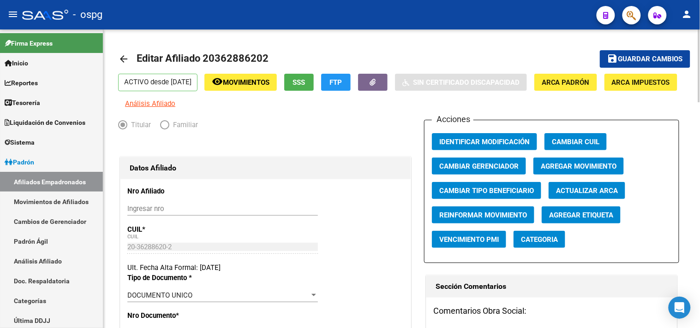
radio input "true"
type input "30-66375302-5"
click at [387, 77] on button "button" at bounding box center [373, 82] width 30 height 17
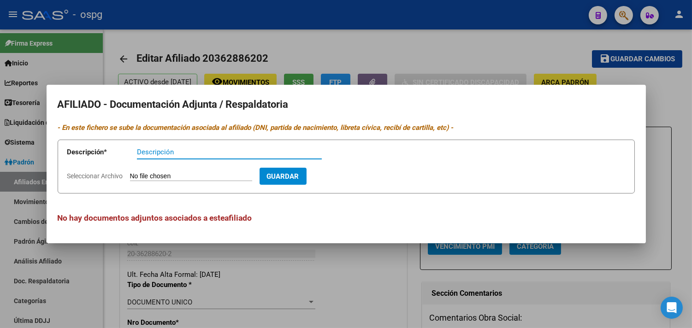
click at [184, 172] on app-file-uploader "Seleccionar Archivo" at bounding box center [163, 176] width 192 height 8
click at [187, 176] on input "Seleccionar Archivo" at bounding box center [191, 176] width 122 height 9
type input "C:\fakepath\WhatsApp Image [DATE] 08.05.35(1).jpeg"
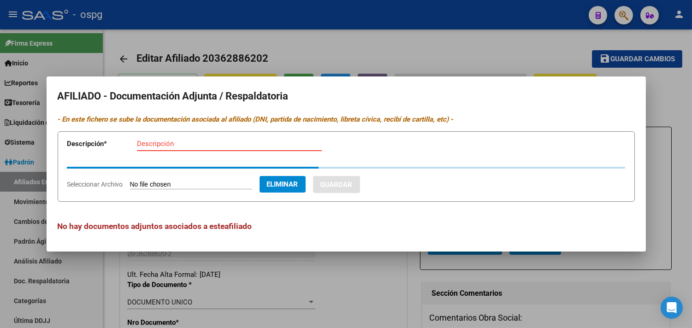
drag, startPoint x: 219, startPoint y: 146, endPoint x: 214, endPoint y: 145, distance: 5.2
click at [218, 146] on input "Descripción" at bounding box center [229, 144] width 185 height 8
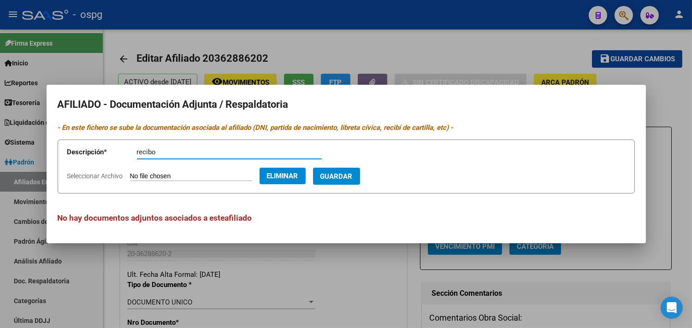
type input "recibo"
click at [353, 176] on span "Guardar" at bounding box center [337, 176] width 32 height 8
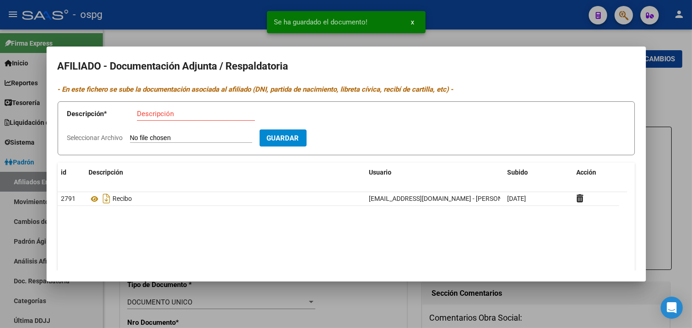
click at [171, 137] on input "Seleccionar Archivo" at bounding box center [191, 138] width 122 height 9
type input "C:\fakepath\WhatsApp Image [DATE] 08.03.31(3).jpeg"
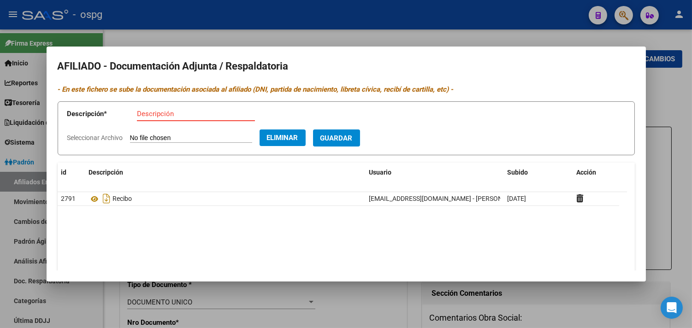
click at [167, 117] on input "Descripción" at bounding box center [196, 114] width 118 height 8
type input "ddjj"
click at [352, 137] on span "Guardar" at bounding box center [337, 138] width 32 height 8
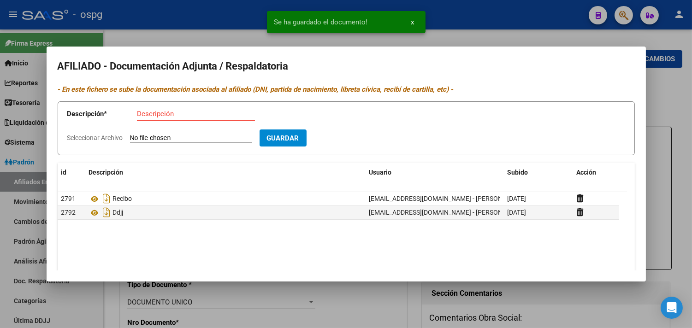
click at [180, 137] on input "Seleccionar Archivo" at bounding box center [191, 138] width 122 height 9
type input "C:\fakepath\WhatsApp Image [DATE] 08.03.31(2).jpeg"
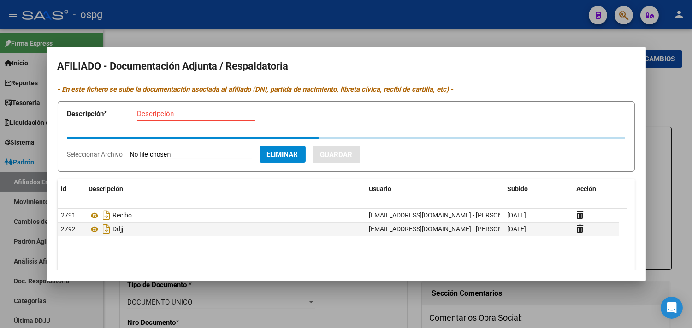
click at [184, 117] on input "Descripción" at bounding box center [196, 114] width 118 height 8
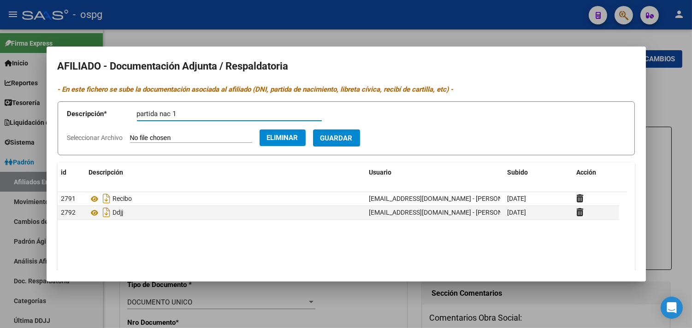
type input "partida nac 1"
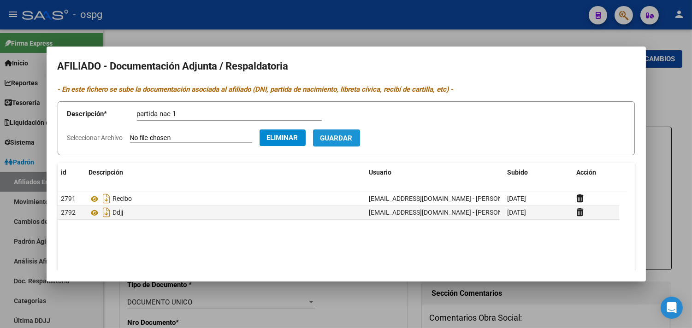
click at [353, 137] on span "Guardar" at bounding box center [337, 138] width 32 height 8
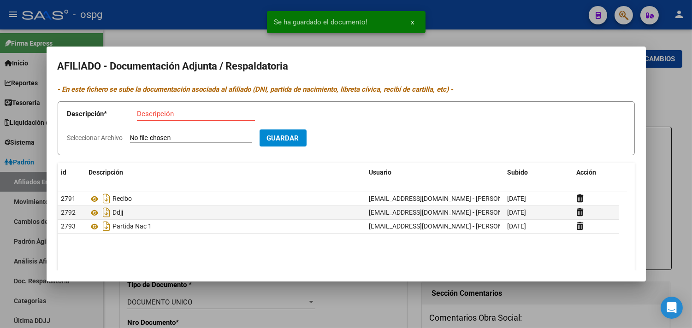
click at [166, 137] on input "Seleccionar Archivo" at bounding box center [191, 138] width 122 height 9
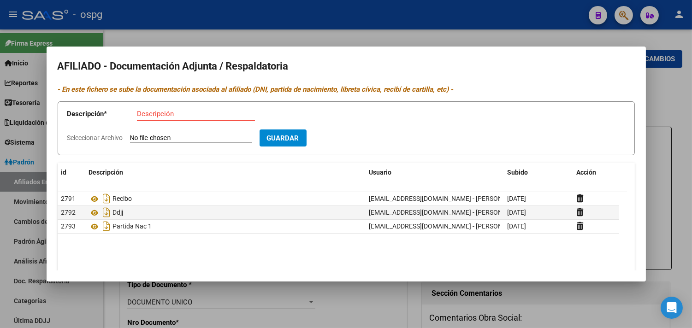
type input "C:\fakepath\WhatsApp Image [DATE] 08.03.31(2) (1).jpeg"
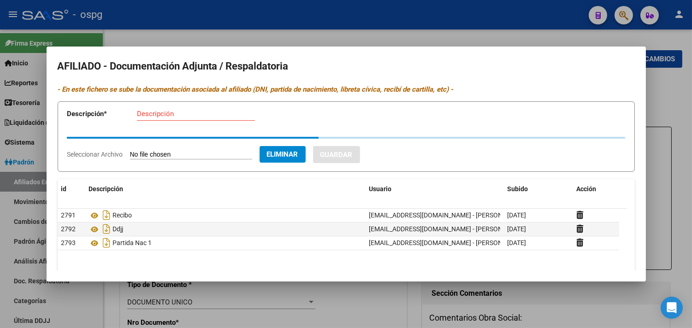
click at [199, 117] on input "Descripción" at bounding box center [196, 114] width 118 height 8
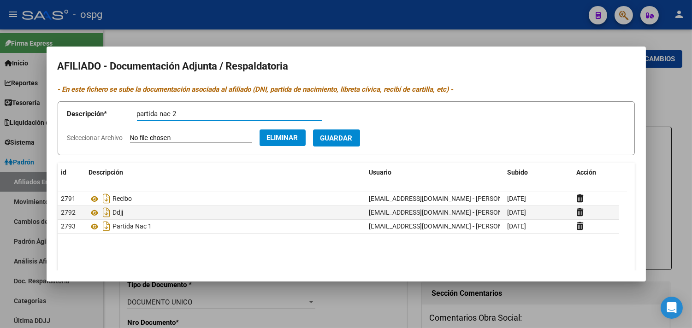
type input "partida nac 2"
click at [353, 134] on span "Guardar" at bounding box center [337, 138] width 32 height 8
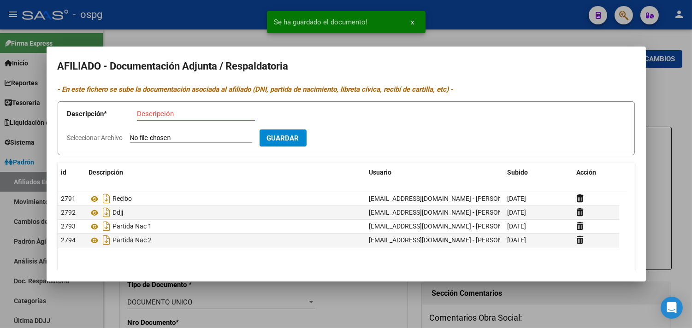
click at [168, 135] on app-file-uploader "Seleccionar Archivo" at bounding box center [163, 138] width 192 height 8
click at [169, 137] on input "Seleccionar Archivo" at bounding box center [191, 138] width 122 height 9
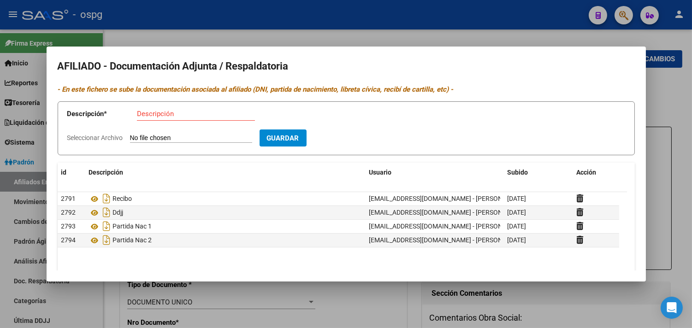
type input "C:\fakepath\WhatsApp Image [DATE] 08.03.30(6).jpeg"
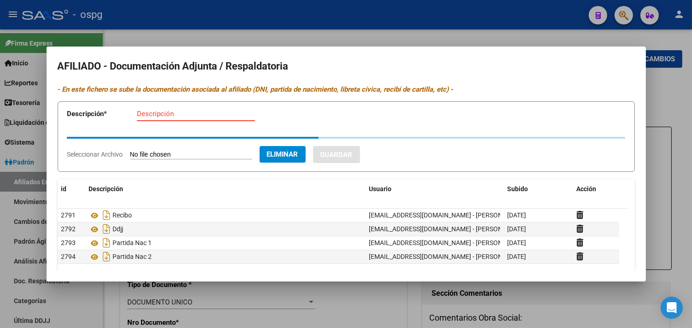
click at [193, 116] on input "Descripción" at bounding box center [196, 114] width 118 height 8
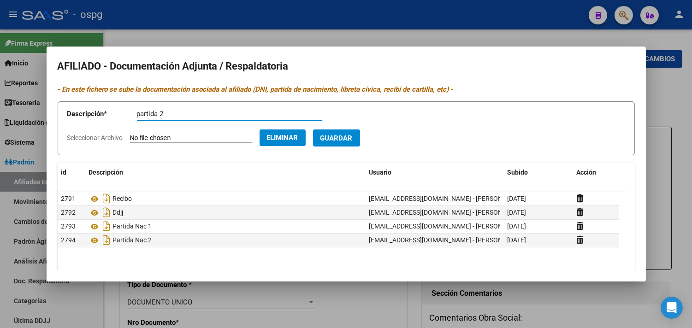
type input "partida 2"
click at [353, 135] on span "Guardar" at bounding box center [337, 138] width 32 height 8
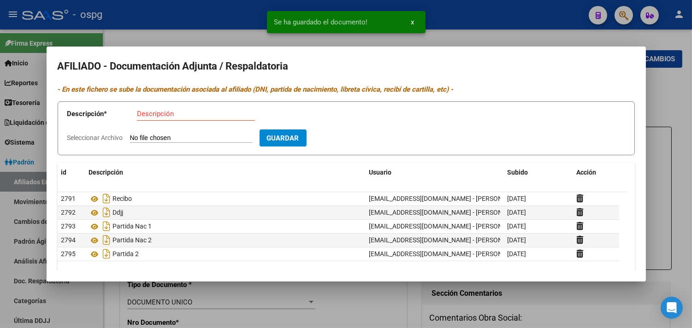
click at [158, 135] on input "Seleccionar Archivo" at bounding box center [191, 138] width 122 height 9
type input "C:\fakepath\WhatsApp Image [DATE] 08.03.30(5).jpeg"
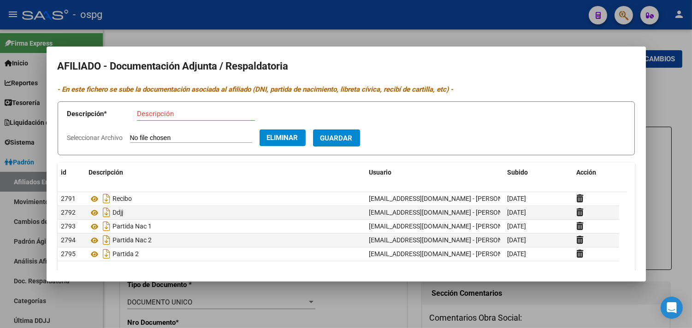
click at [180, 118] on div "Descripción" at bounding box center [196, 114] width 118 height 14
click at [179, 119] on div "Descripción" at bounding box center [196, 114] width 118 height 14
type input "dni hijo"
click at [353, 138] on span "Guardar" at bounding box center [337, 138] width 32 height 8
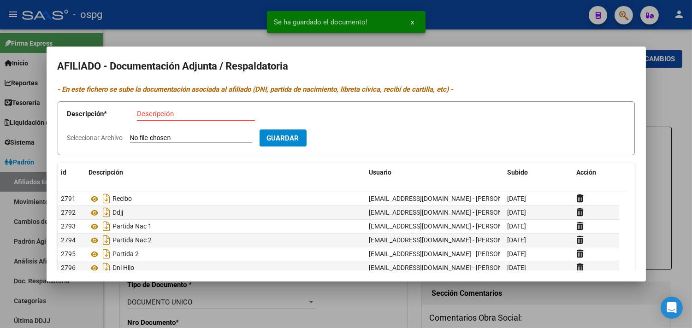
click at [208, 136] on input "Seleccionar Archivo" at bounding box center [191, 138] width 122 height 9
type input "C:\fakepath\WhatsApp Image [DATE] 08.24.57(1).jpeg"
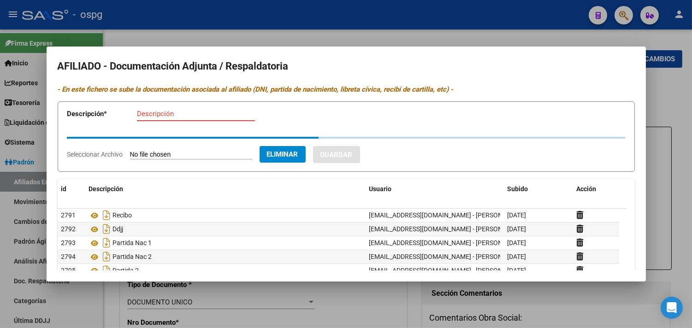
click at [168, 116] on input "Descripción" at bounding box center [196, 114] width 118 height 8
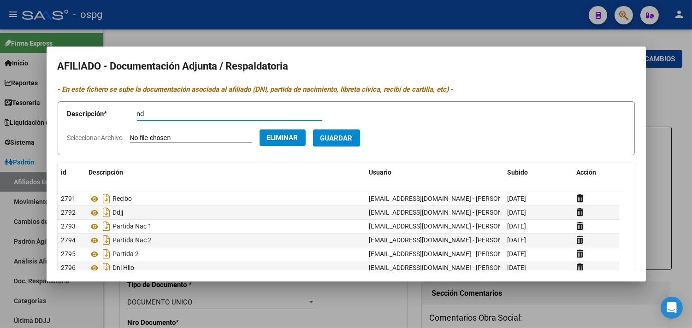
type input "n"
type input "dni tit 1"
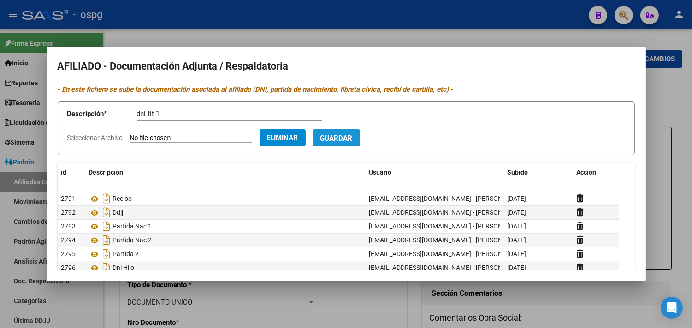
click at [353, 137] on span "Guardar" at bounding box center [337, 138] width 32 height 8
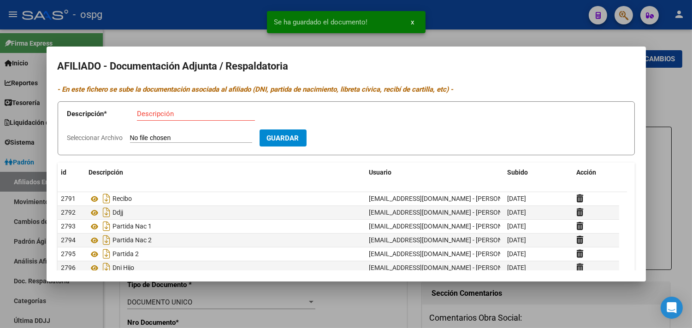
click at [176, 139] on input "Seleccionar Archivo" at bounding box center [191, 138] width 122 height 9
type input "C:\fakepath\WhatsApp Image [DATE] 08.03.30(4).jpeg"
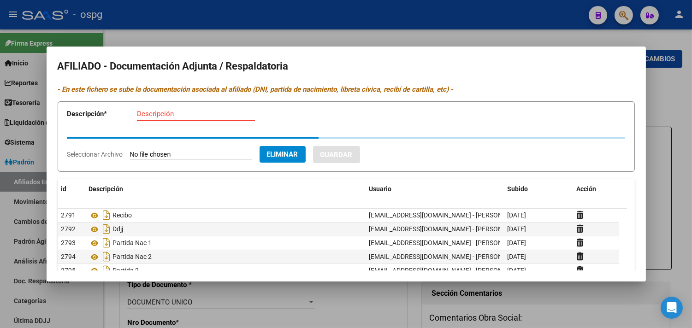
click at [195, 117] on input "Descripción" at bounding box center [196, 114] width 118 height 8
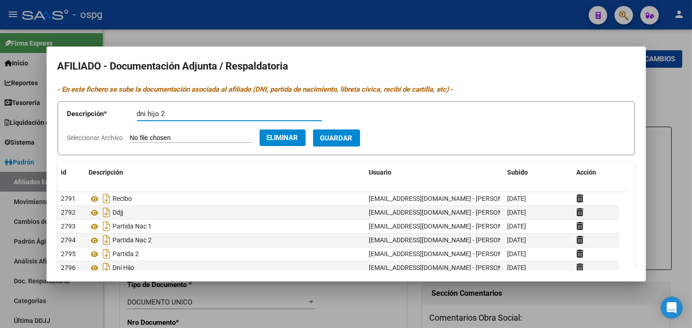
type input "dni hijo 2"
click at [349, 137] on span "Guardar" at bounding box center [337, 138] width 32 height 8
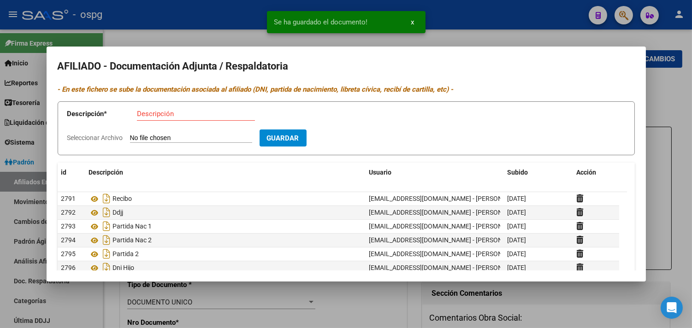
click at [171, 141] on input "Seleccionar Archivo" at bounding box center [191, 138] width 122 height 9
type input "C:\fakepath\WhatsApp Image [DATE] 08.24.57.jpeg"
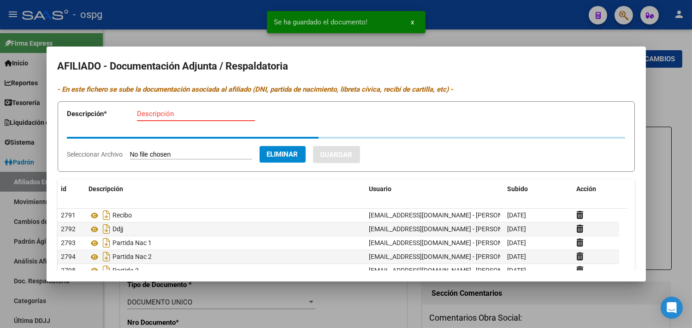
click at [172, 114] on input "Descripción" at bounding box center [196, 114] width 118 height 8
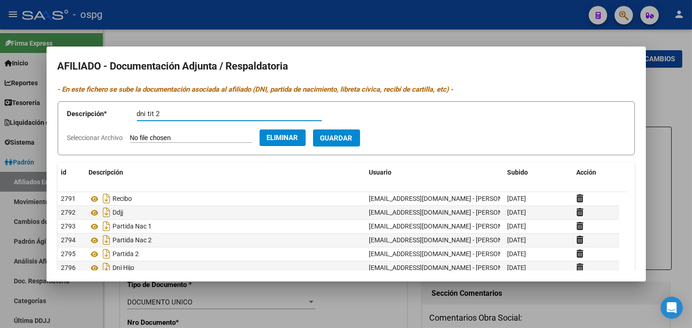
type input "dni tit 2"
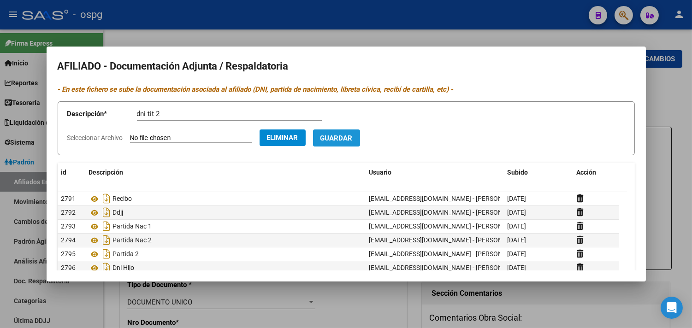
click at [351, 137] on span "Guardar" at bounding box center [337, 138] width 32 height 8
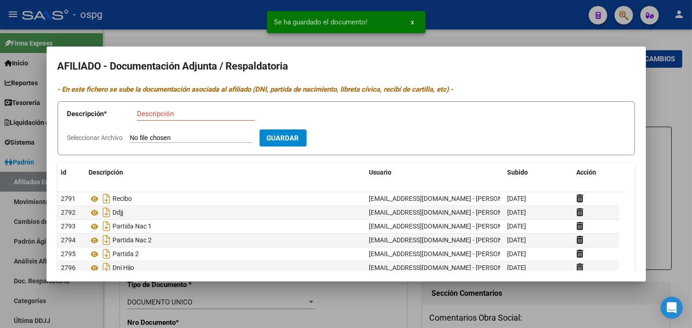
click at [155, 136] on input "Seleccionar Archivo" at bounding box center [191, 138] width 122 height 9
type input "C:\fakepath\alta DEL [PERSON_NAME] 17072025.pdf"
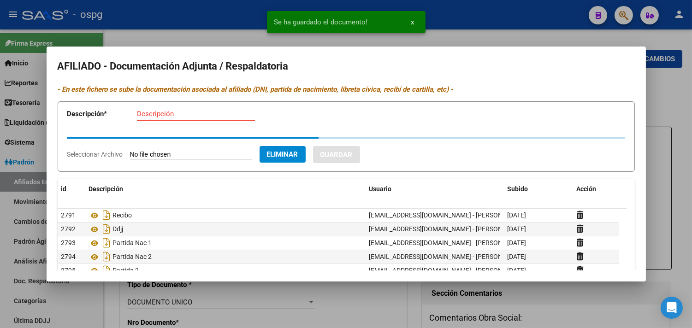
click at [146, 116] on input "Descripción" at bounding box center [196, 114] width 118 height 8
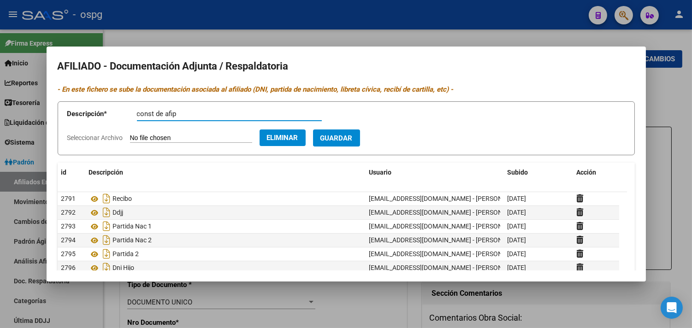
type input "const de afip"
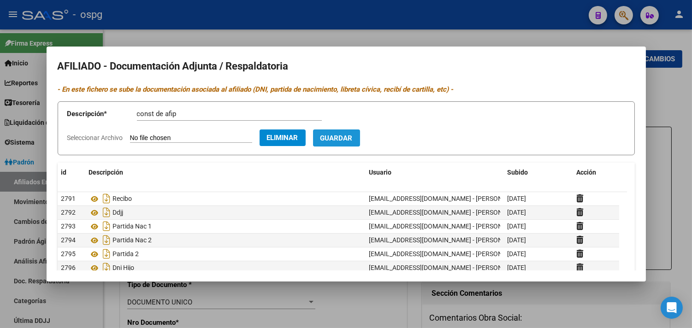
click at [355, 131] on button "Guardar" at bounding box center [336, 138] width 47 height 17
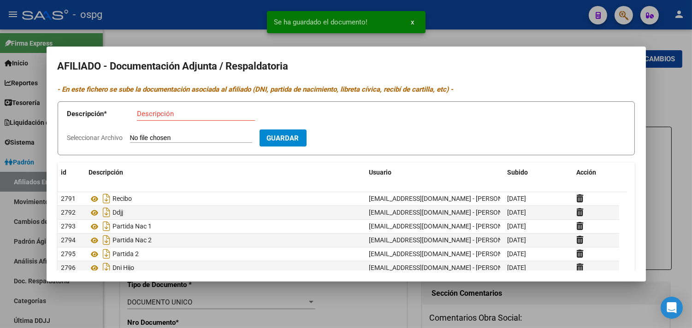
click at [674, 118] on div at bounding box center [346, 164] width 692 height 328
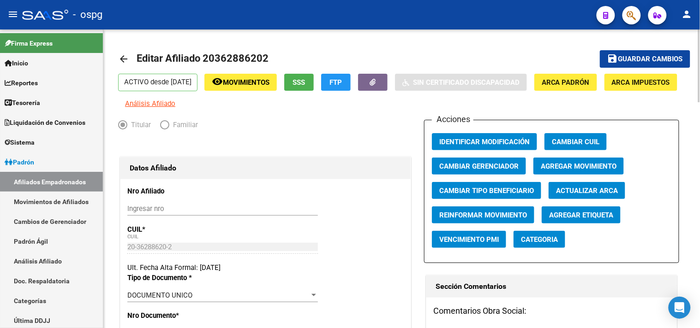
click at [123, 58] on mat-icon "arrow_back" at bounding box center [123, 59] width 11 height 11
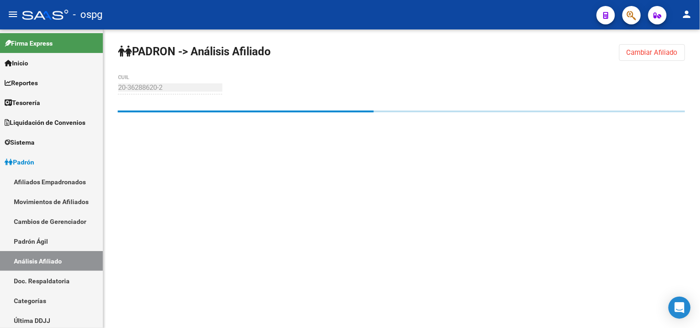
click at [642, 54] on span "Cambiar Afiliado" at bounding box center [651, 52] width 51 height 8
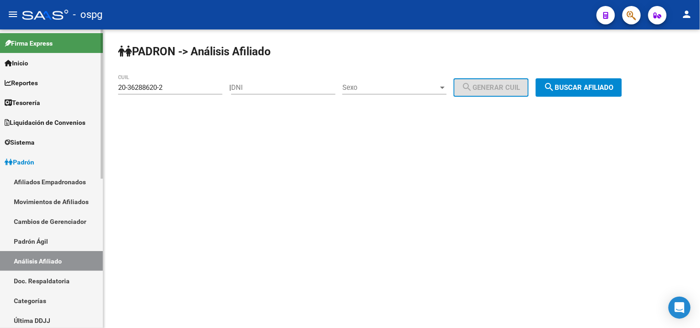
drag, startPoint x: 173, startPoint y: 83, endPoint x: 51, endPoint y: 79, distance: 122.3
click at [54, 79] on mat-sidenav-container "Firma Express Inicio Calendario SSS Instructivos Contacto OS Reportes Tablero d…" at bounding box center [350, 179] width 700 height 299
paste input "44392106-1"
type input "20-44392106-1"
click at [579, 90] on span "search Buscar afiliado" at bounding box center [579, 87] width 70 height 8
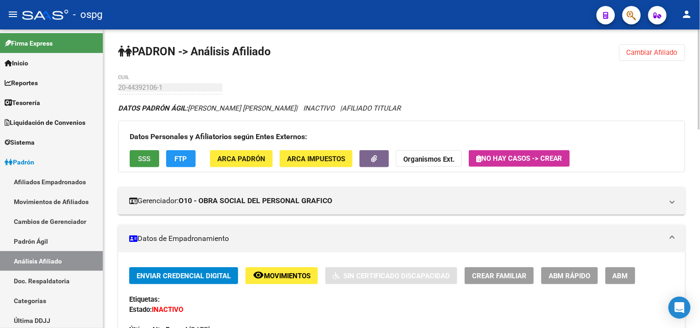
click at [154, 159] on button "SSS" at bounding box center [145, 158] width 30 height 17
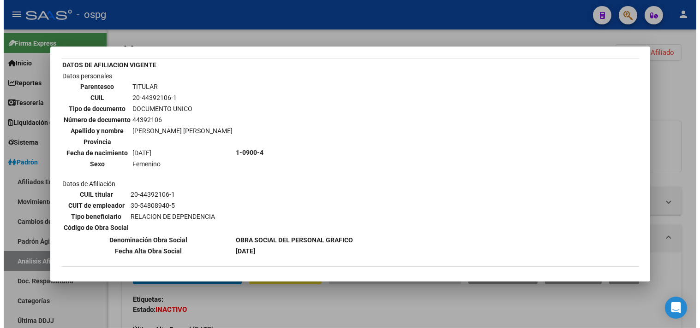
scroll to position [51, 0]
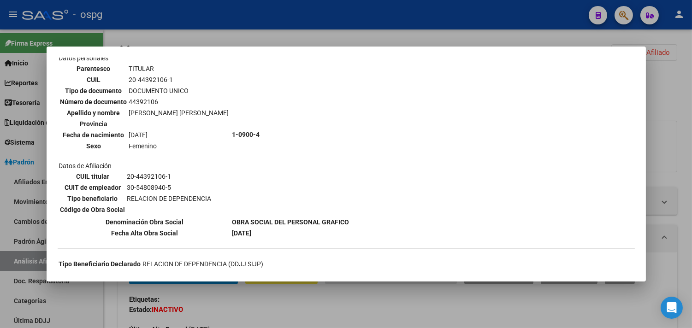
click at [357, 302] on div at bounding box center [346, 164] width 692 height 328
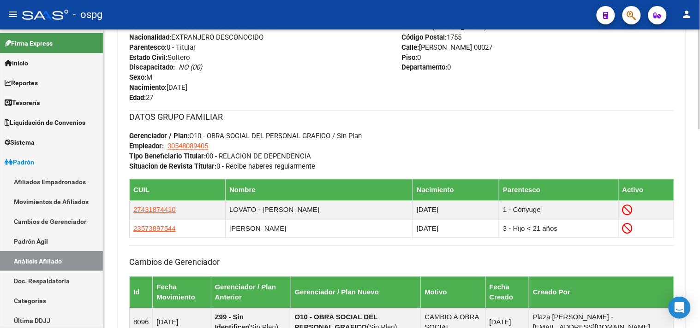
scroll to position [594, 0]
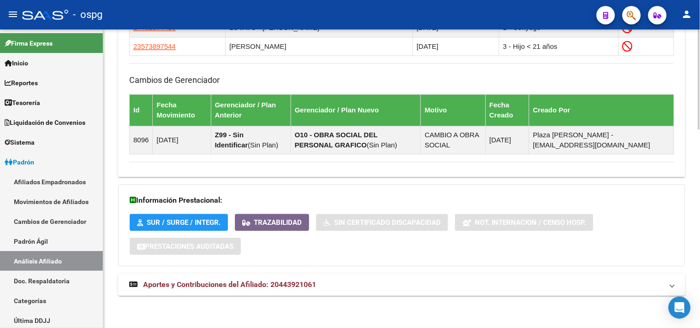
click at [381, 291] on mat-expansion-panel-header "Aportes y Contribuciones del Afiliado: 20443921061" at bounding box center [401, 285] width 567 height 22
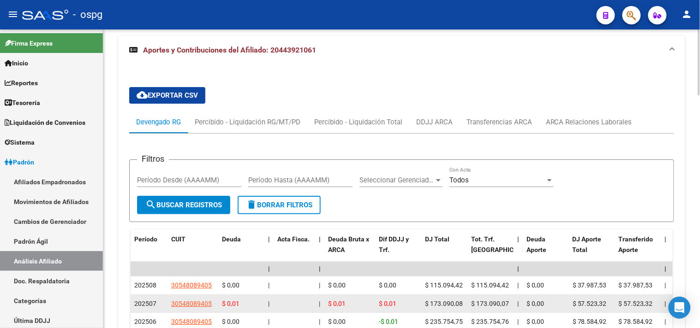
scroll to position [933, 0]
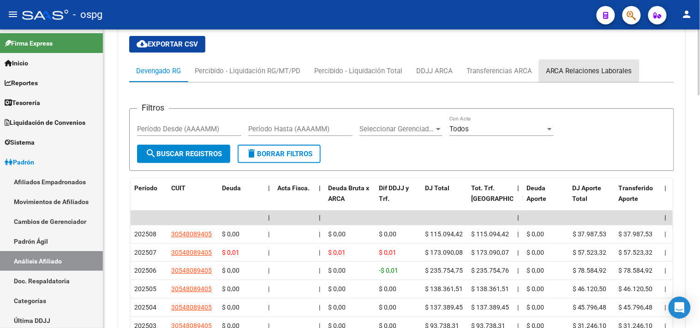
drag, startPoint x: 588, startPoint y: 79, endPoint x: 553, endPoint y: 88, distance: 36.2
click at [588, 78] on div "ARCA Relaciones Laborales" at bounding box center [589, 71] width 100 height 22
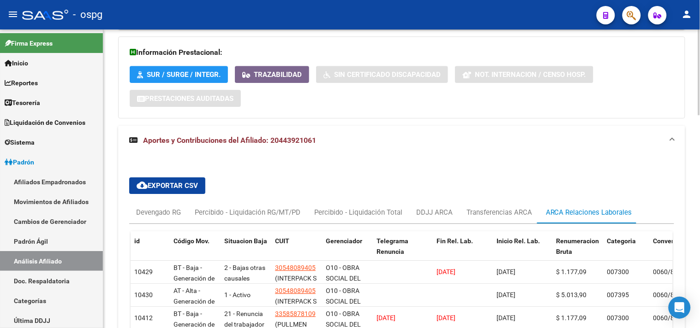
scroll to position [783, 0]
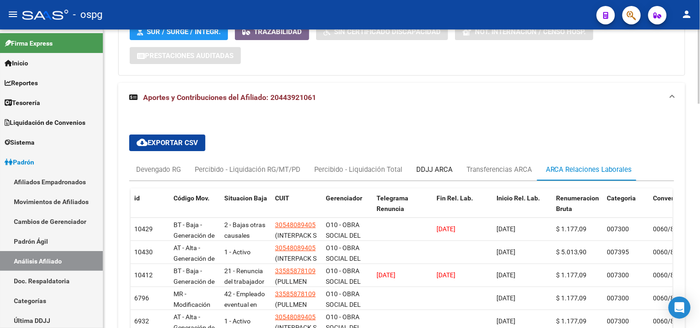
drag, startPoint x: 441, startPoint y: 167, endPoint x: 442, endPoint y: 158, distance: 8.4
click at [440, 167] on div "DDJJ ARCA" at bounding box center [434, 170] width 36 height 10
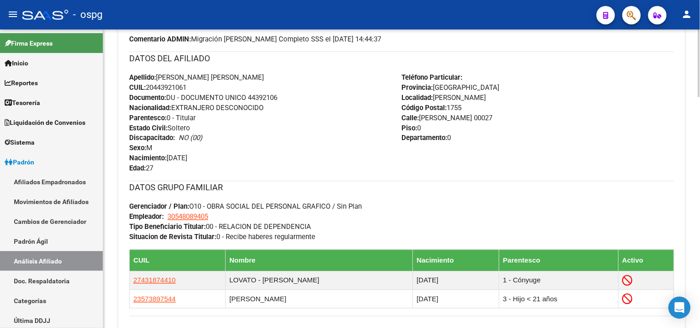
scroll to position [134, 0]
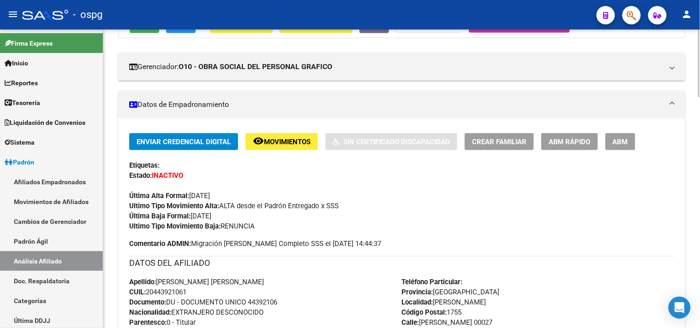
click at [273, 134] on button "remove_red_eye Movimientos" at bounding box center [281, 141] width 72 height 17
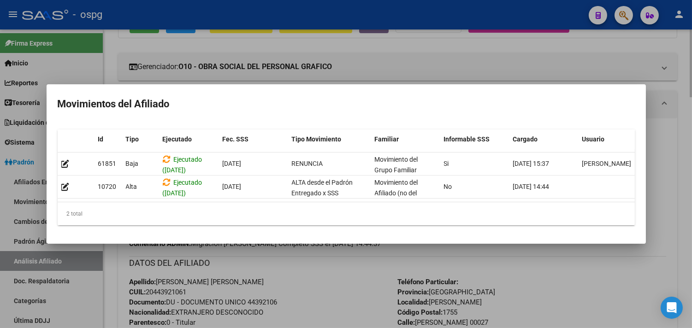
drag, startPoint x: 540, startPoint y: 278, endPoint x: 624, endPoint y: 186, distance: 124.4
click at [540, 280] on div at bounding box center [346, 164] width 692 height 328
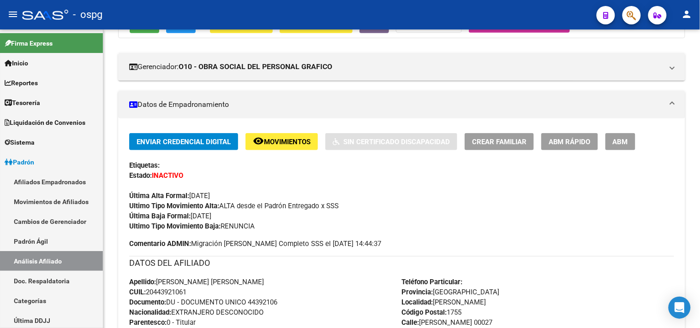
click at [620, 144] on span "ABM" at bounding box center [620, 142] width 15 height 8
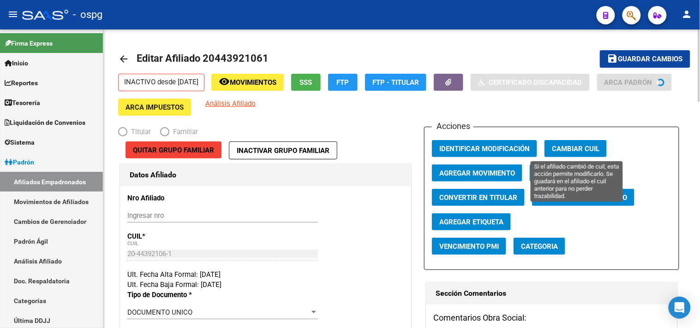
radio input "true"
type input "30-54808940-5"
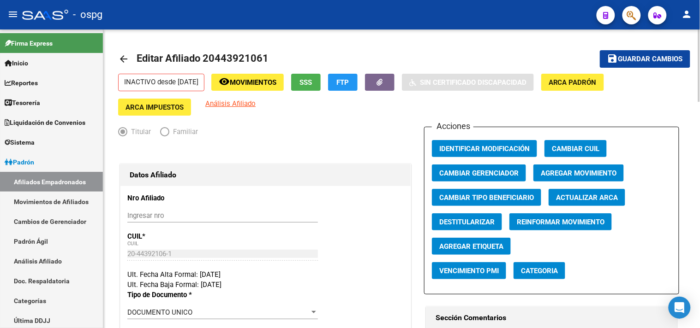
click at [563, 175] on span "Agregar Movimiento" at bounding box center [579, 173] width 76 height 8
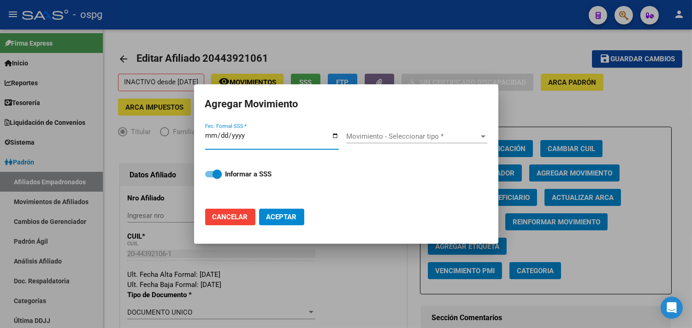
click at [333, 137] on input "Fec. Formal SSS *" at bounding box center [272, 139] width 134 height 15
type input "[DATE]"
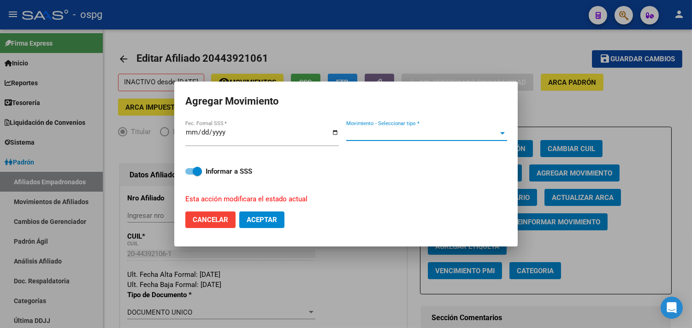
click at [392, 134] on span "Movimiento - Seleccionar tipo *" at bounding box center [422, 134] width 153 height 8
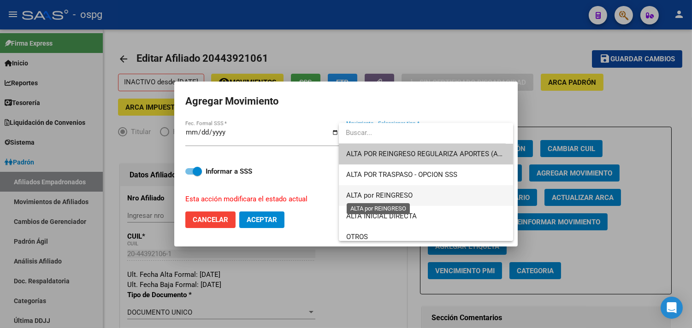
click at [385, 200] on span "ALTA por REINGRESO" at bounding box center [379, 195] width 66 height 8
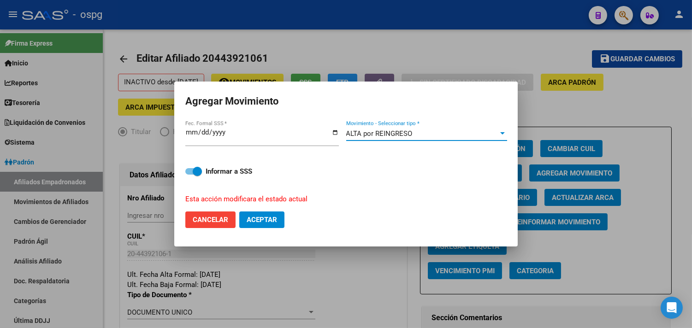
click at [262, 218] on span "Aceptar" at bounding box center [262, 220] width 30 height 8
checkbox input "false"
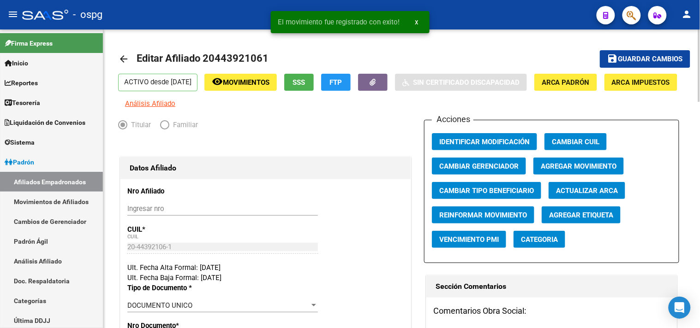
click at [124, 59] on mat-icon "arrow_back" at bounding box center [123, 59] width 11 height 11
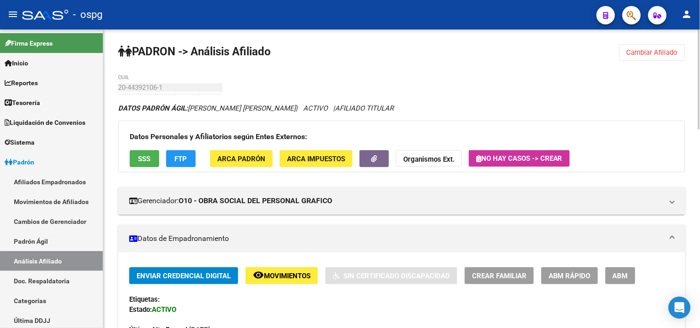
click at [142, 157] on span "SSS" at bounding box center [144, 159] width 12 height 8
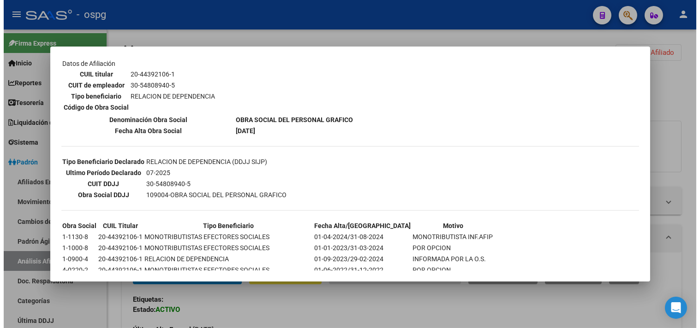
scroll to position [176, 0]
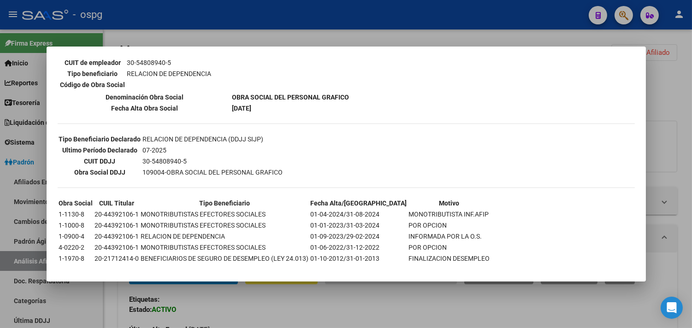
click at [428, 315] on div at bounding box center [346, 164] width 692 height 328
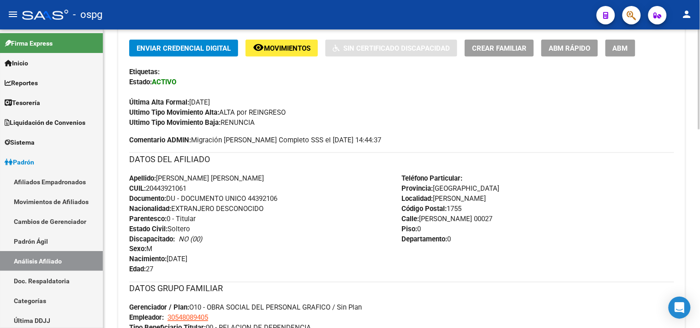
scroll to position [205, 0]
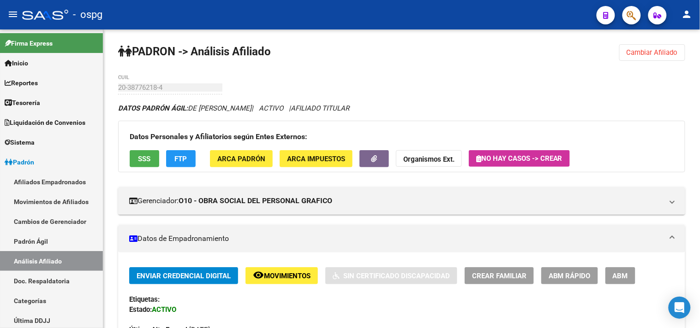
scroll to position [154, 0]
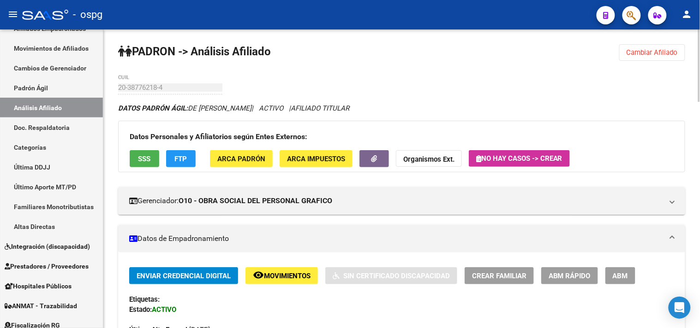
click at [617, 274] on span "ABM" at bounding box center [620, 276] width 15 height 8
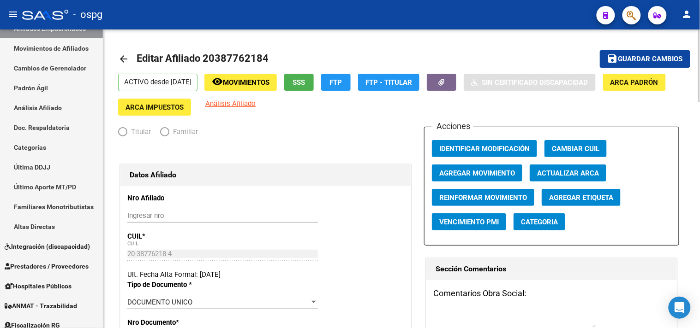
radio input "true"
type input "30-57498450-1"
